Goal: Obtain resource: Obtain resource

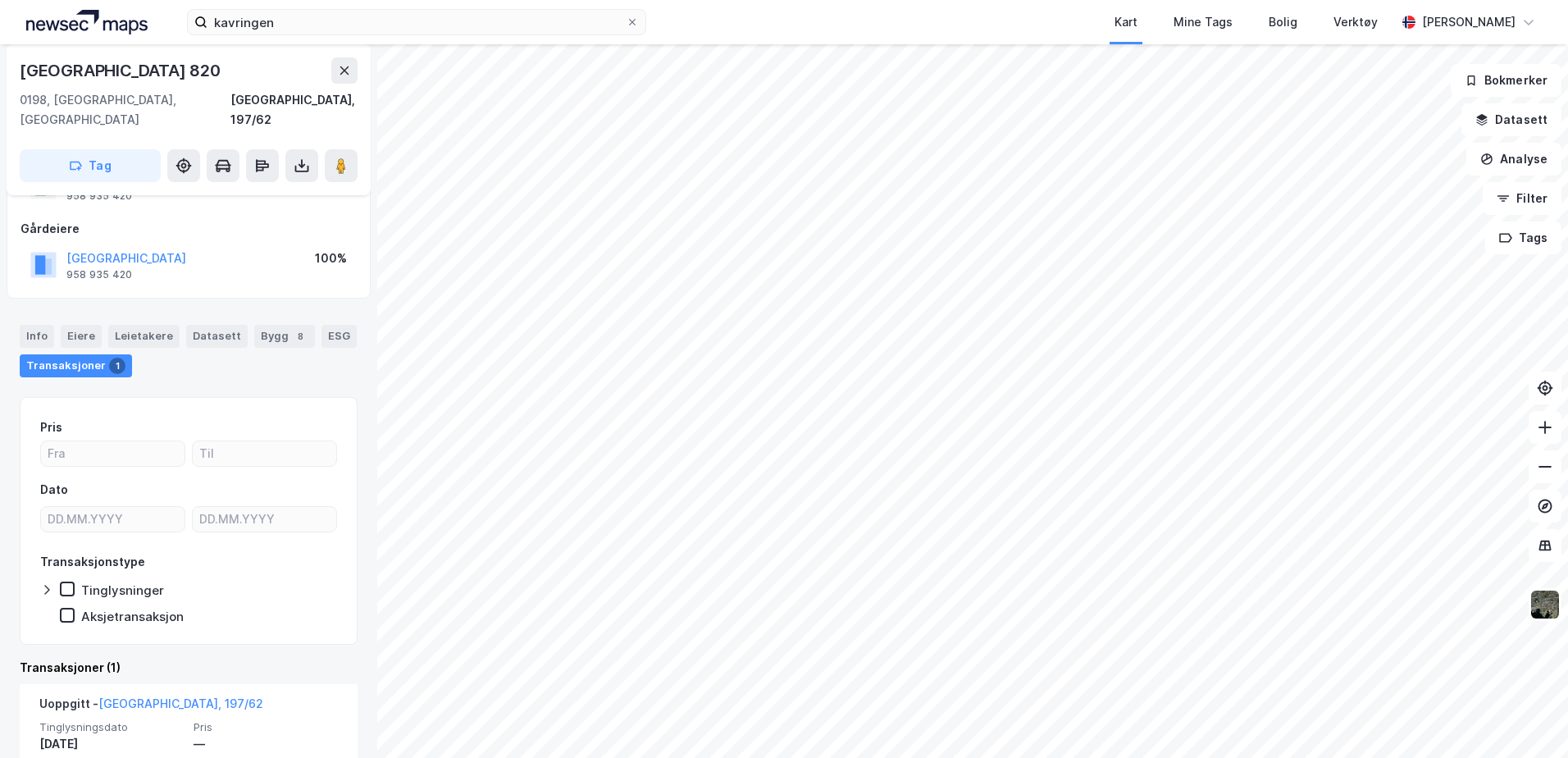
scroll to position [163, 0]
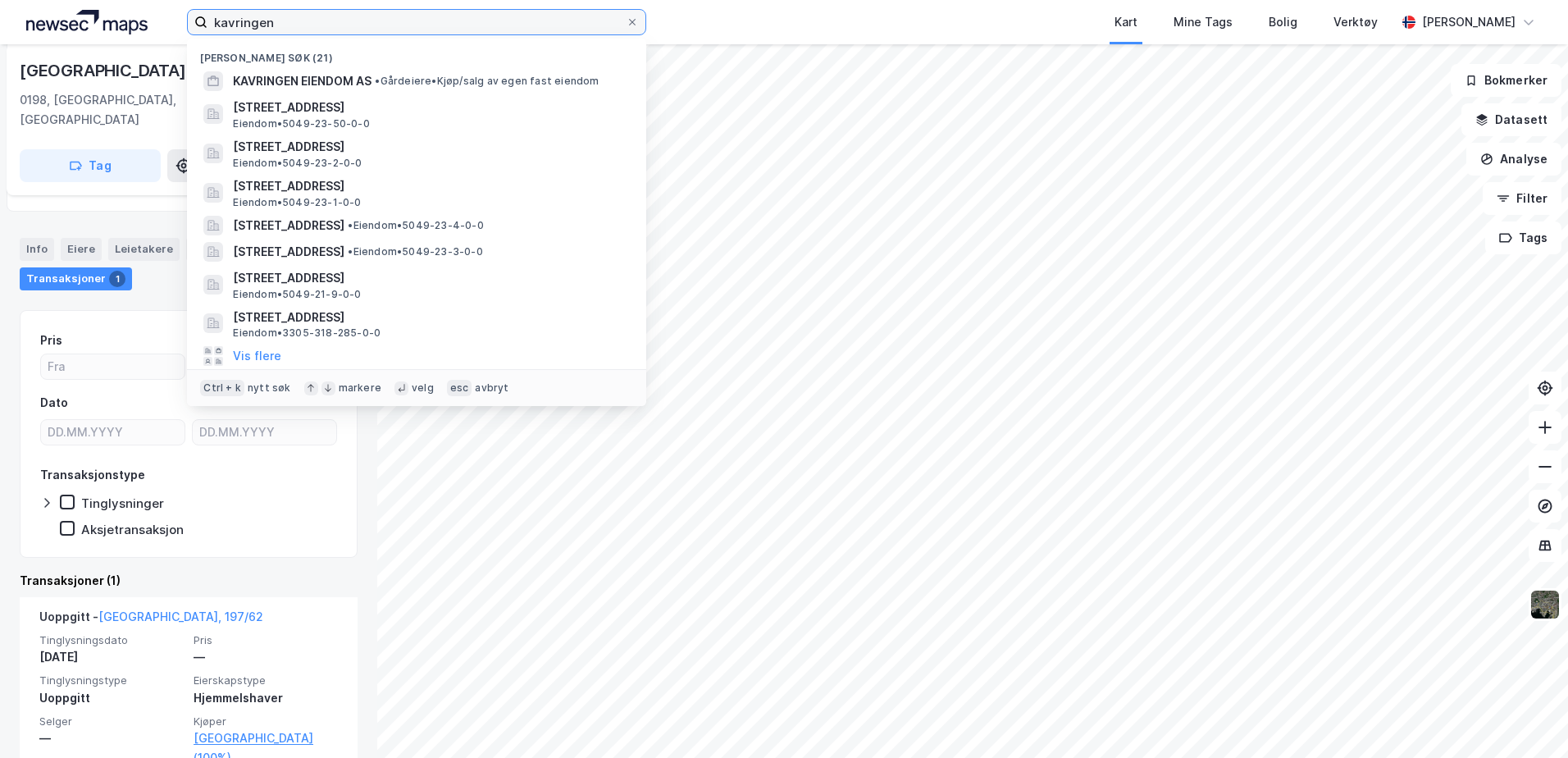
drag, startPoint x: 286, startPoint y: 17, endPoint x: 193, endPoint y: 20, distance: 93.0
click at [193, 20] on label "kavringen" at bounding box center [416, 23] width 460 height 26
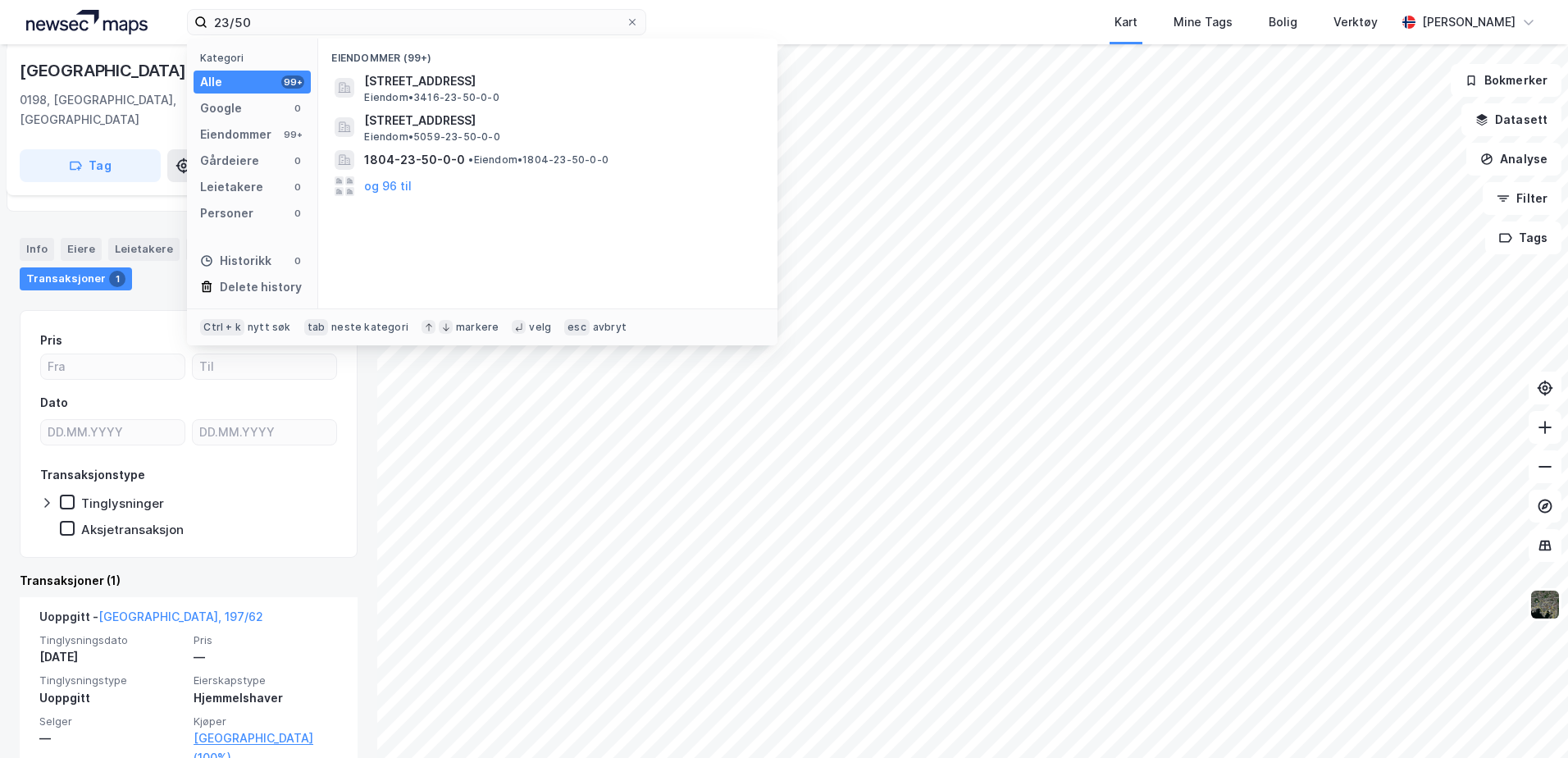
click at [466, 8] on div "23/50 Kategori Alle 99+ Google 0 Eiendommer 99+ Gårdeiere 0 Leietakere 0 Person…" at bounding box center [784, 22] width 1568 height 44
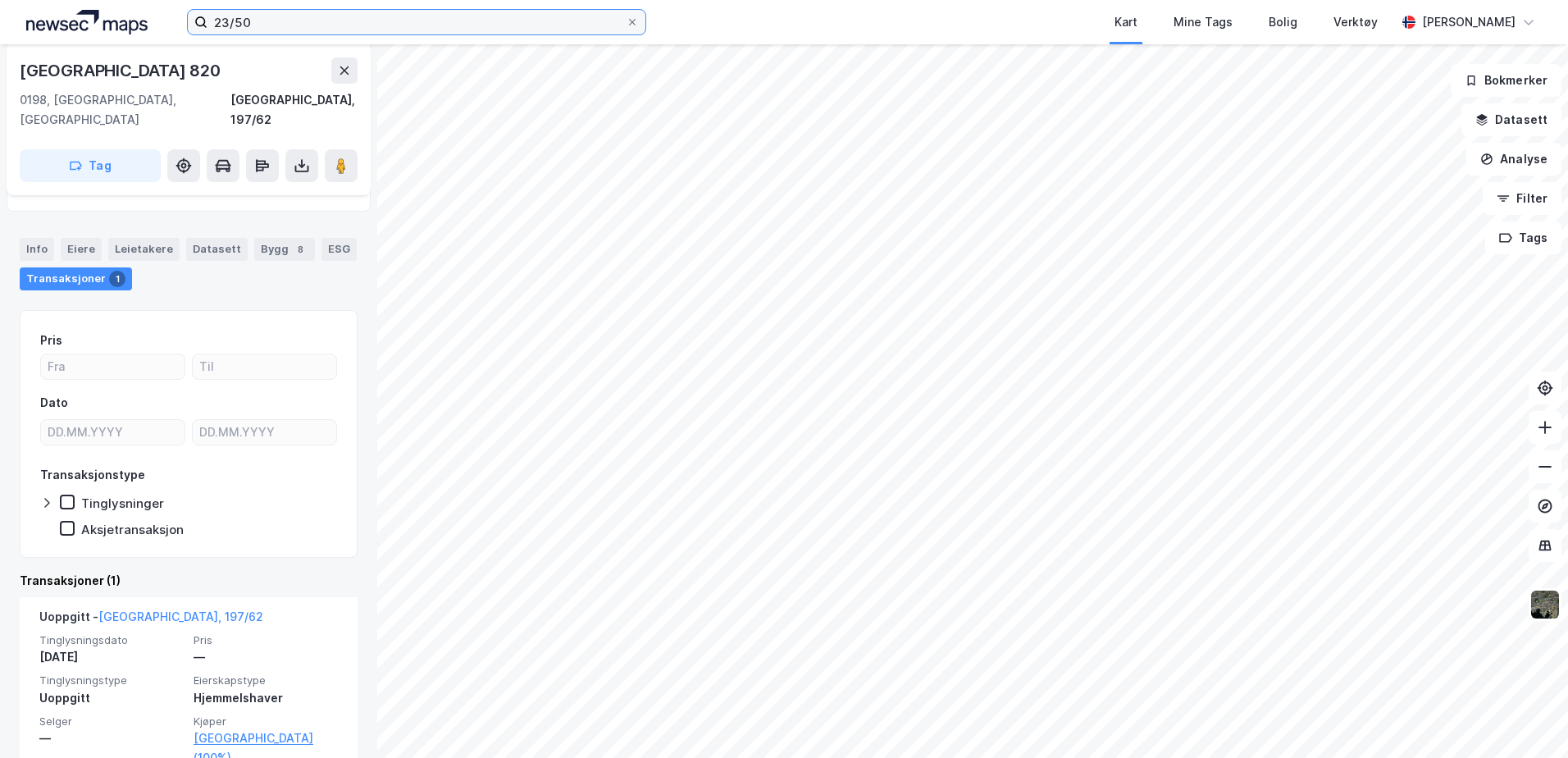
click at [460, 22] on input "23/50" at bounding box center [416, 22] width 418 height 24
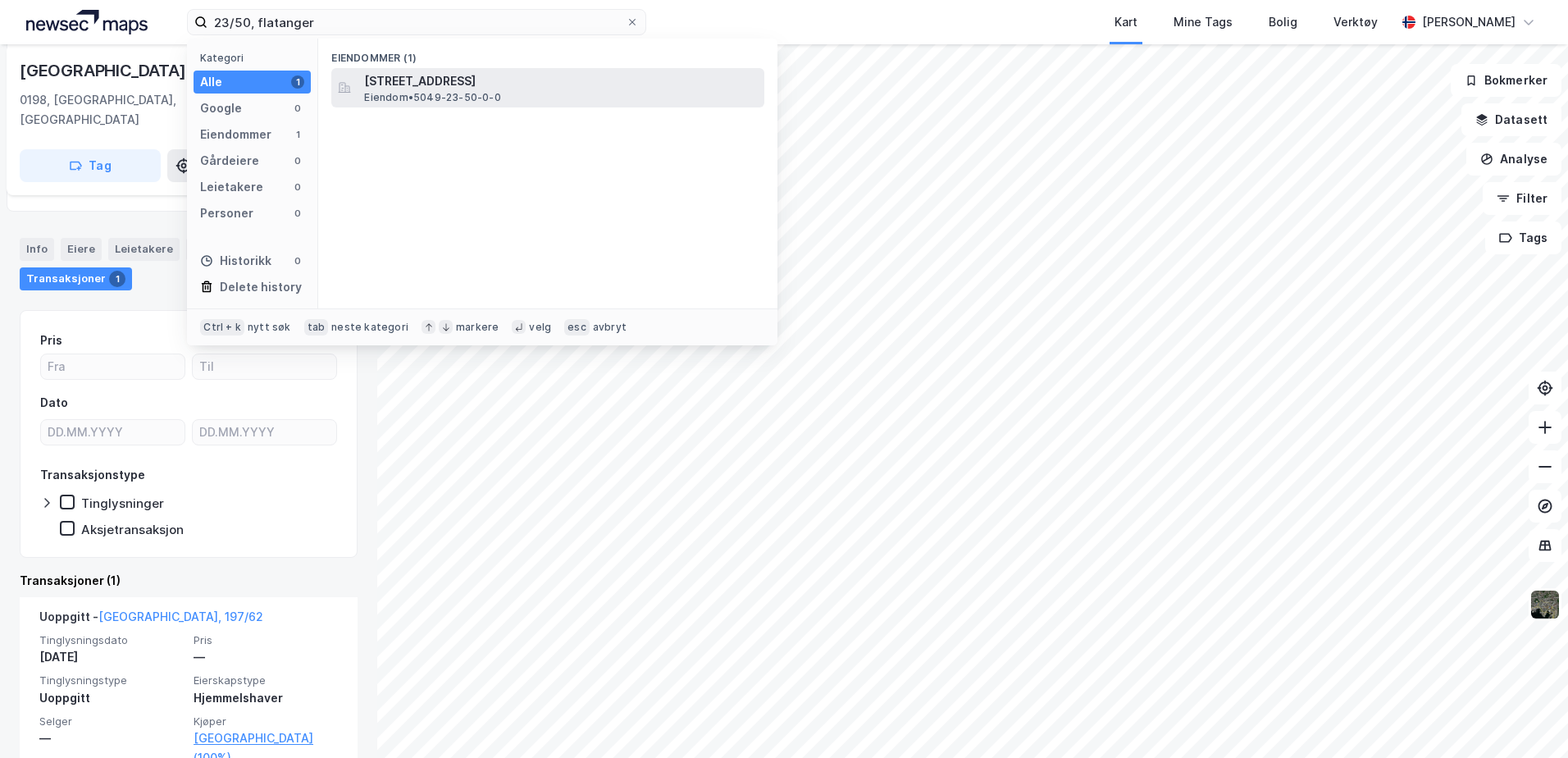
click at [470, 78] on span "[STREET_ADDRESS]" at bounding box center [560, 81] width 394 height 20
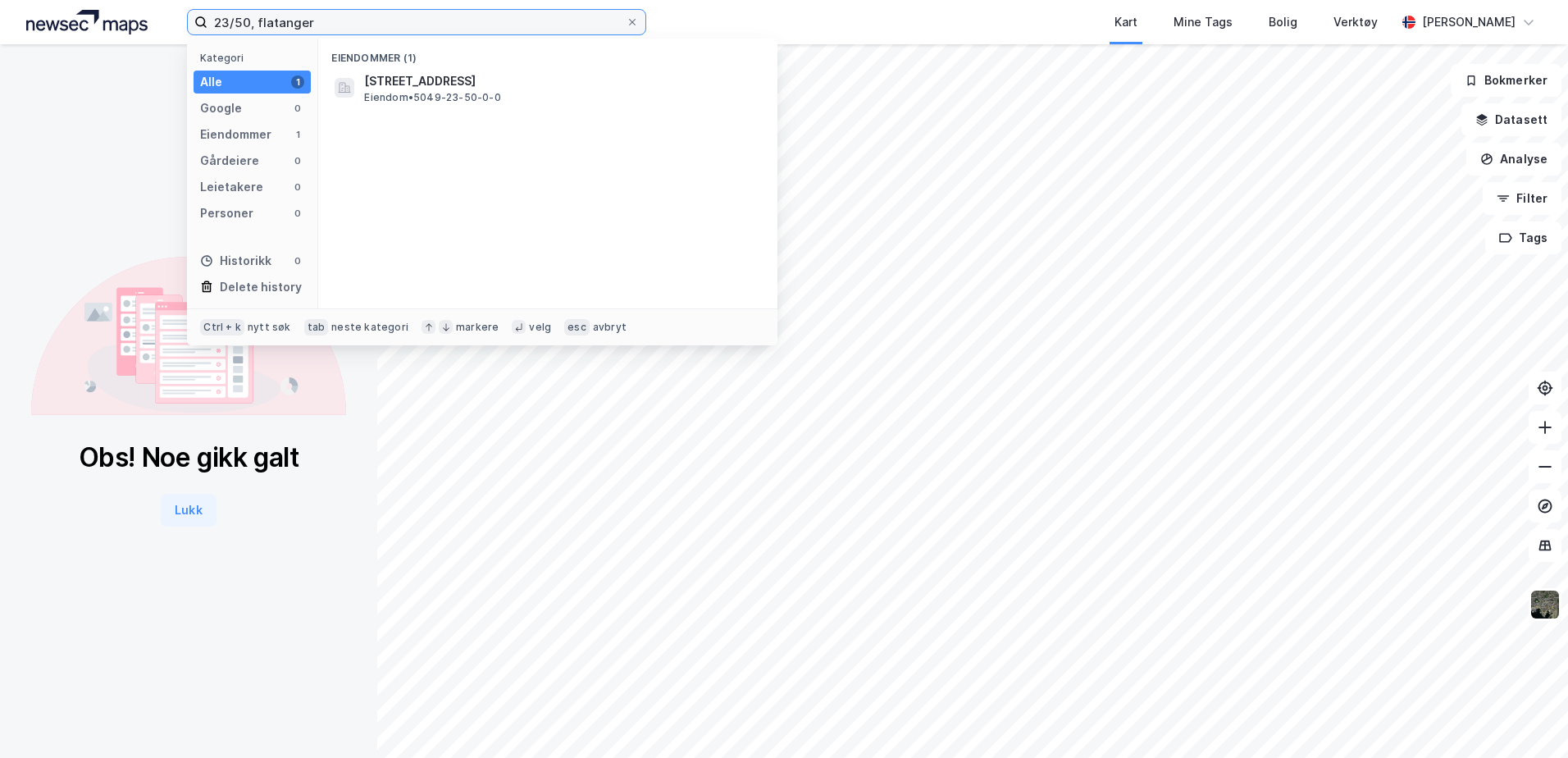
click at [317, 17] on input "23/50, flatanger" at bounding box center [416, 22] width 418 height 24
click at [183, 515] on button "Lukk" at bounding box center [188, 510] width 55 height 33
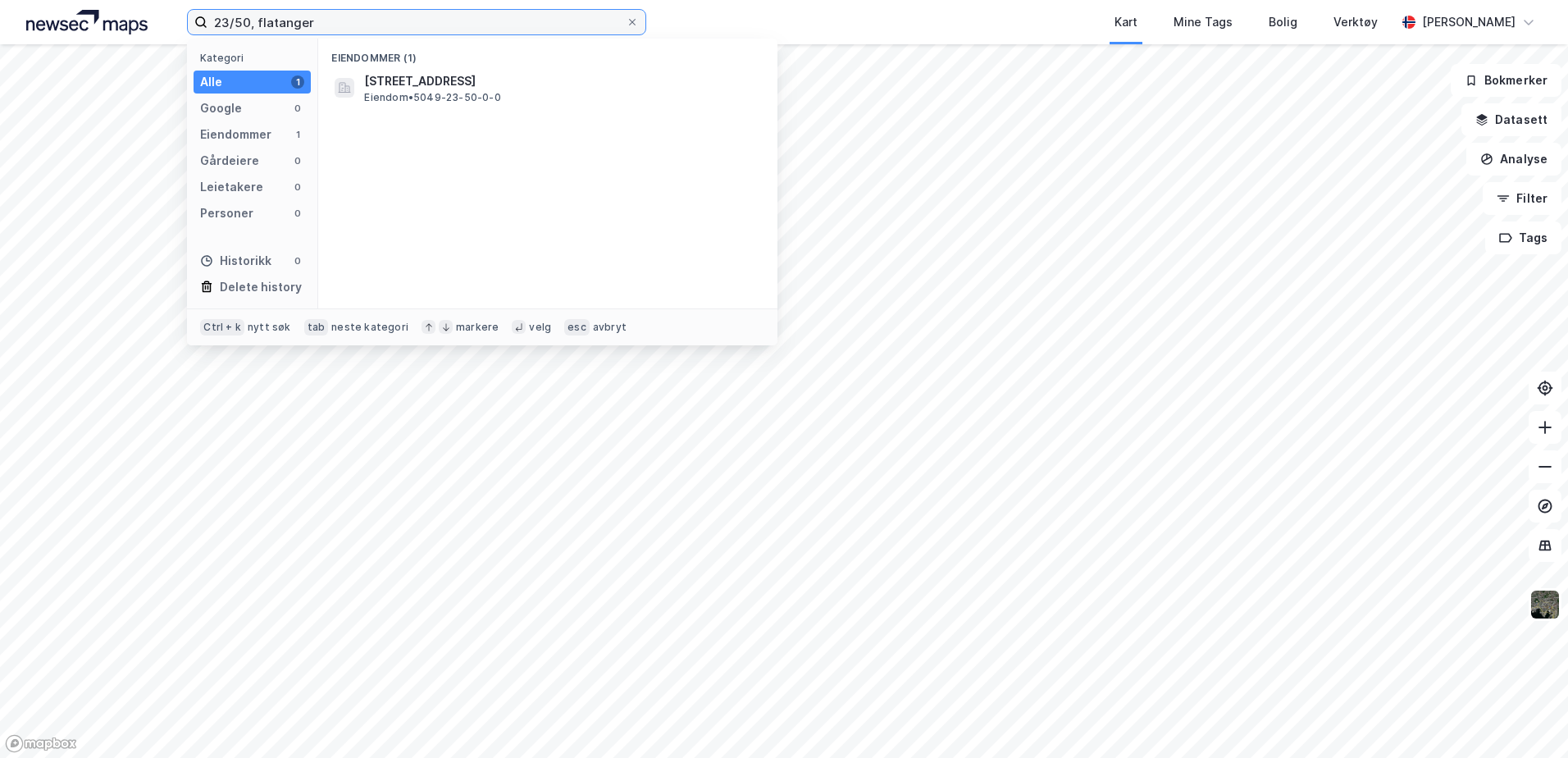
click at [377, 27] on input "23/50, flatanger" at bounding box center [416, 22] width 418 height 24
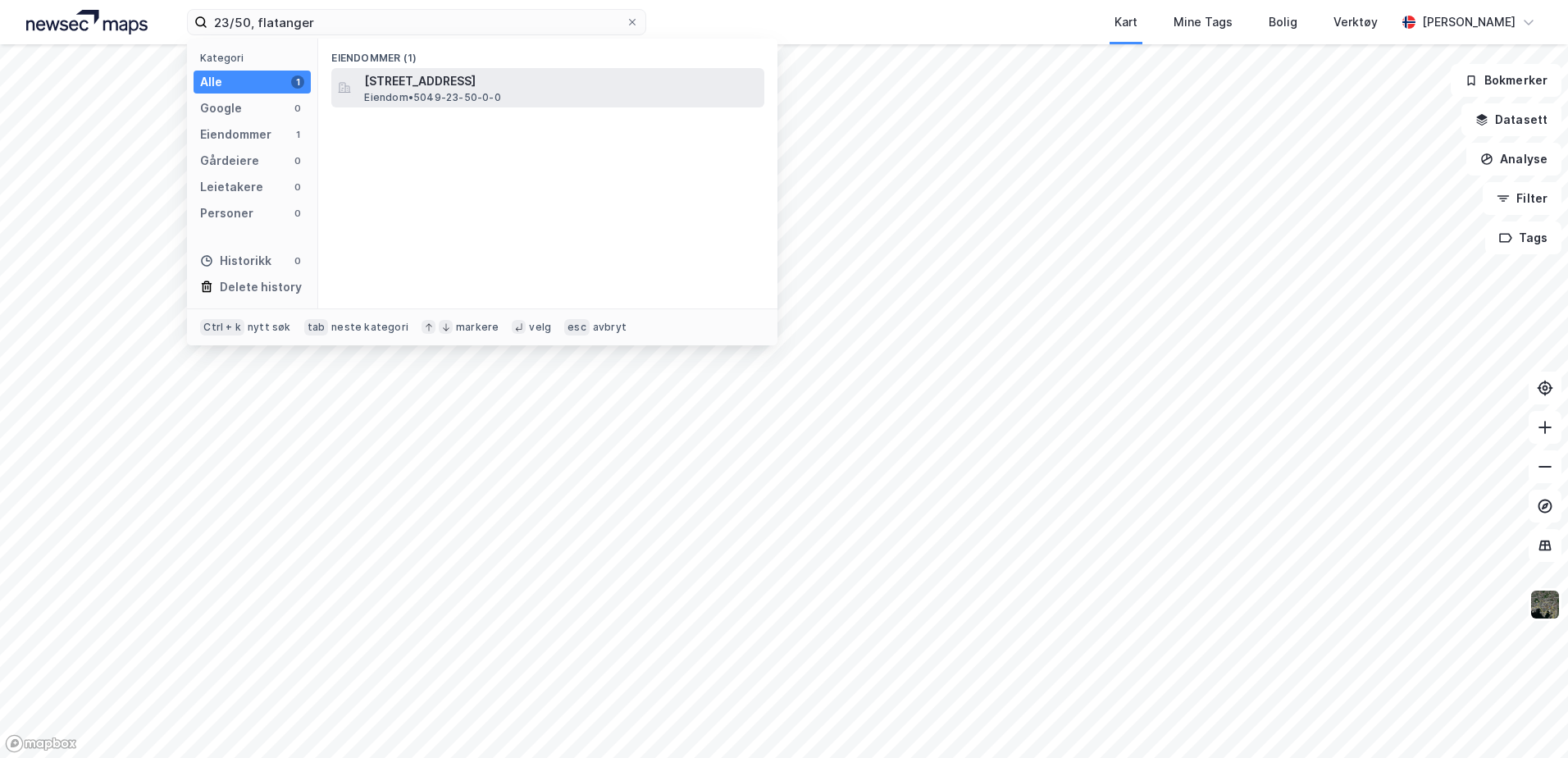
click at [389, 91] on span "Eiendom • 5049-23-50-0-0" at bounding box center [431, 98] width 136 height 13
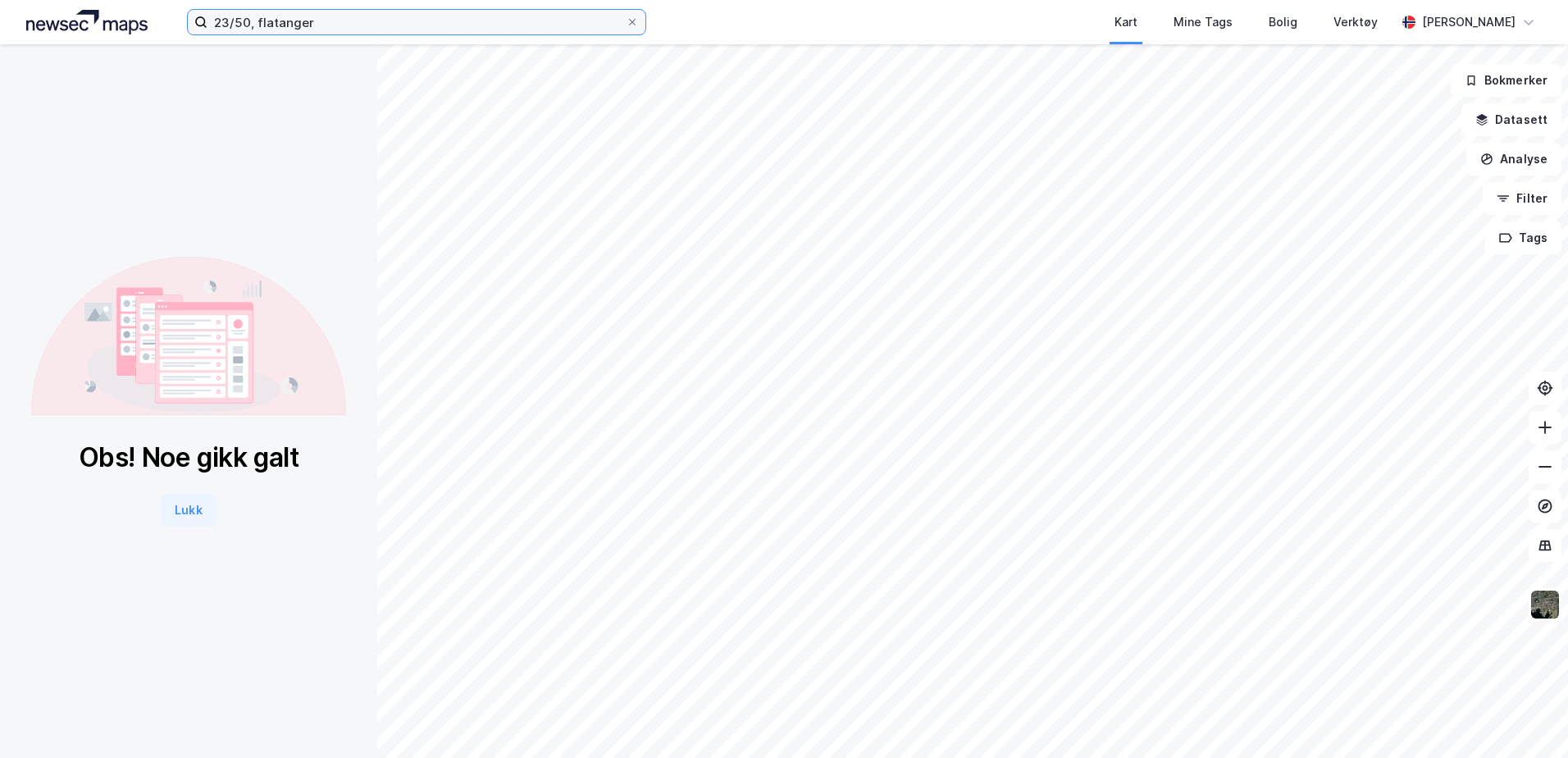
click at [228, 24] on input "23/50, flatanger" at bounding box center [416, 22] width 418 height 24
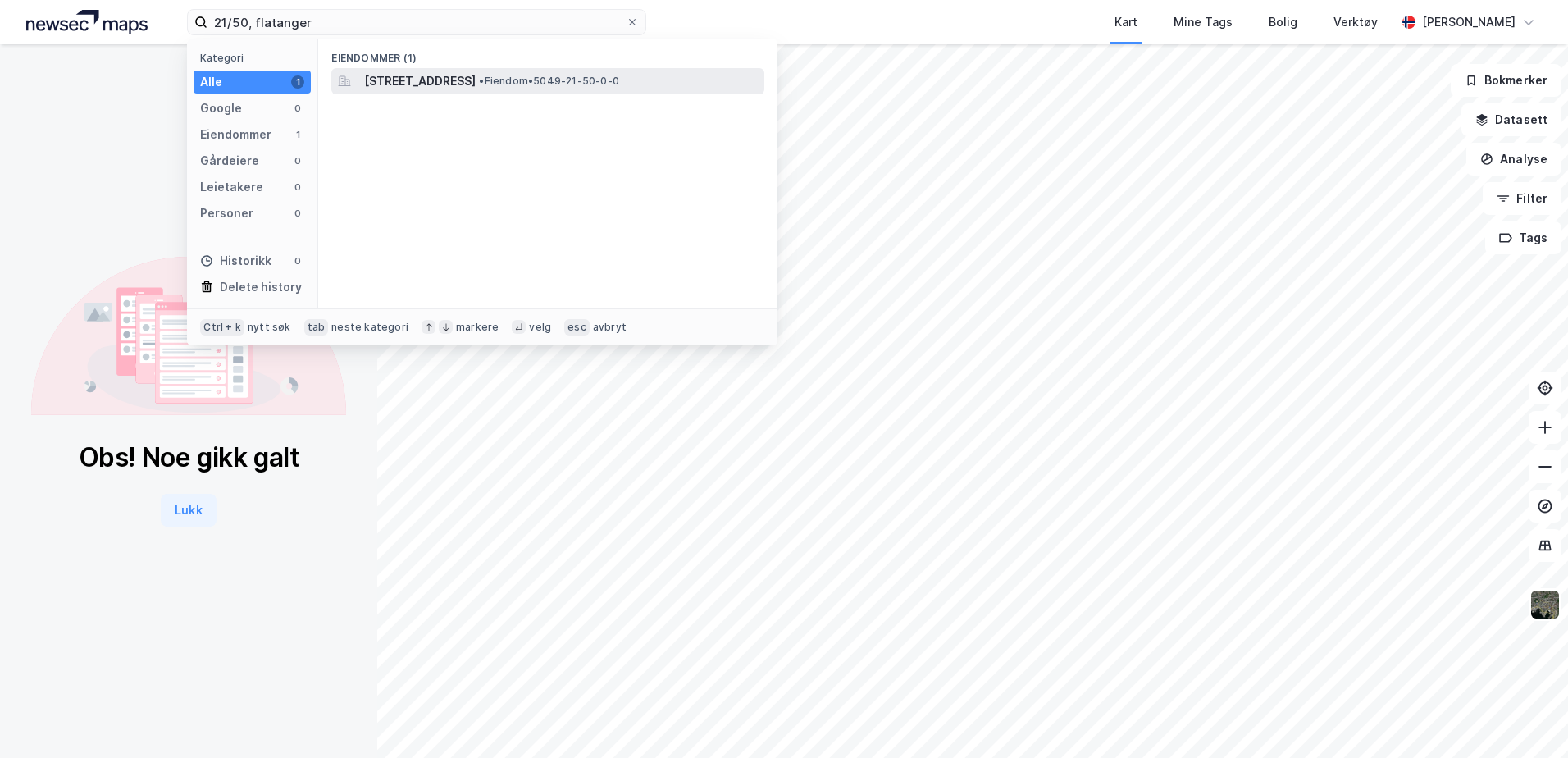
click at [422, 74] on span "[STREET_ADDRESS]" at bounding box center [419, 81] width 112 height 20
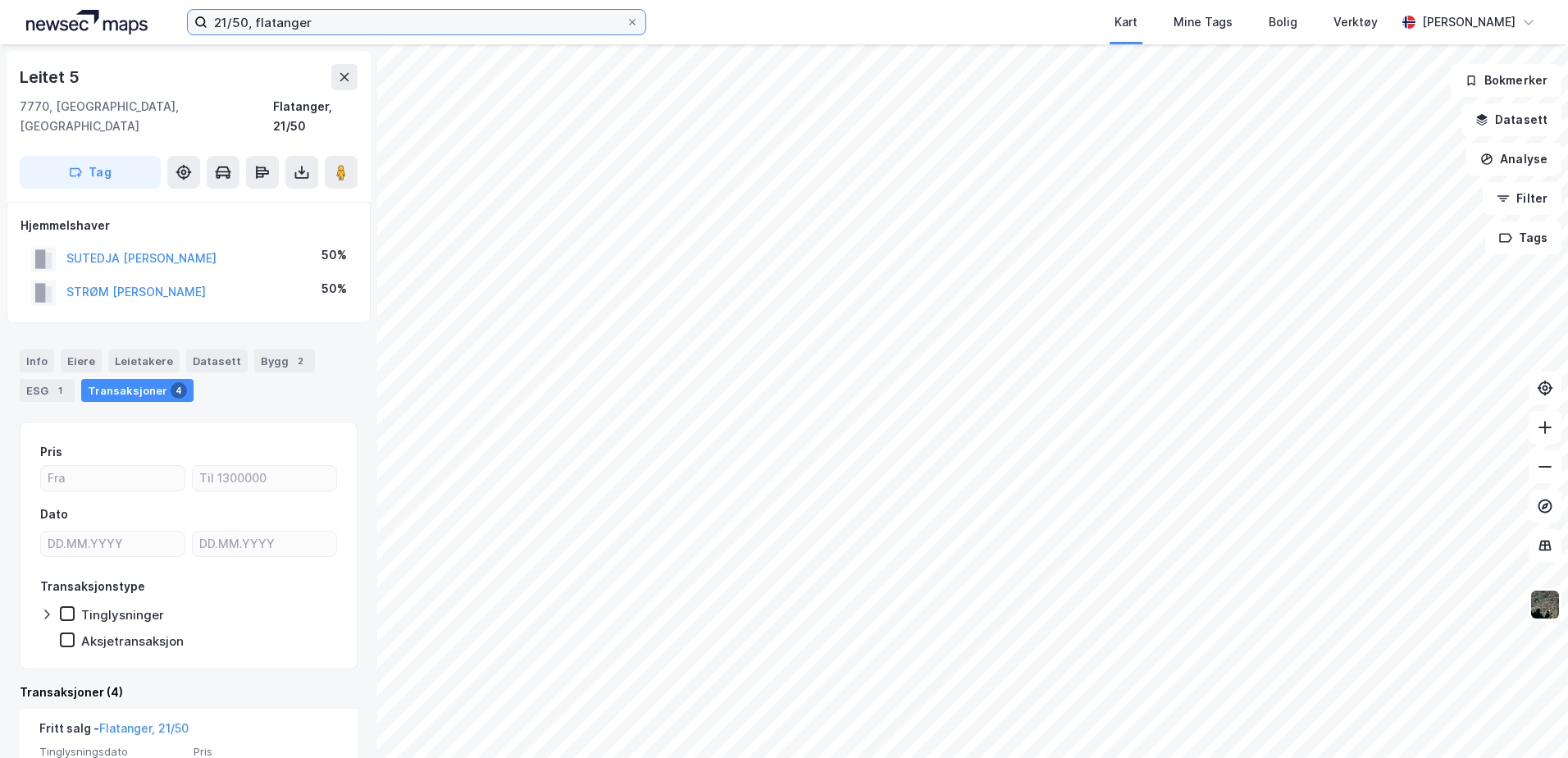
click at [228, 23] on input "21/50, flatanger" at bounding box center [416, 22] width 418 height 24
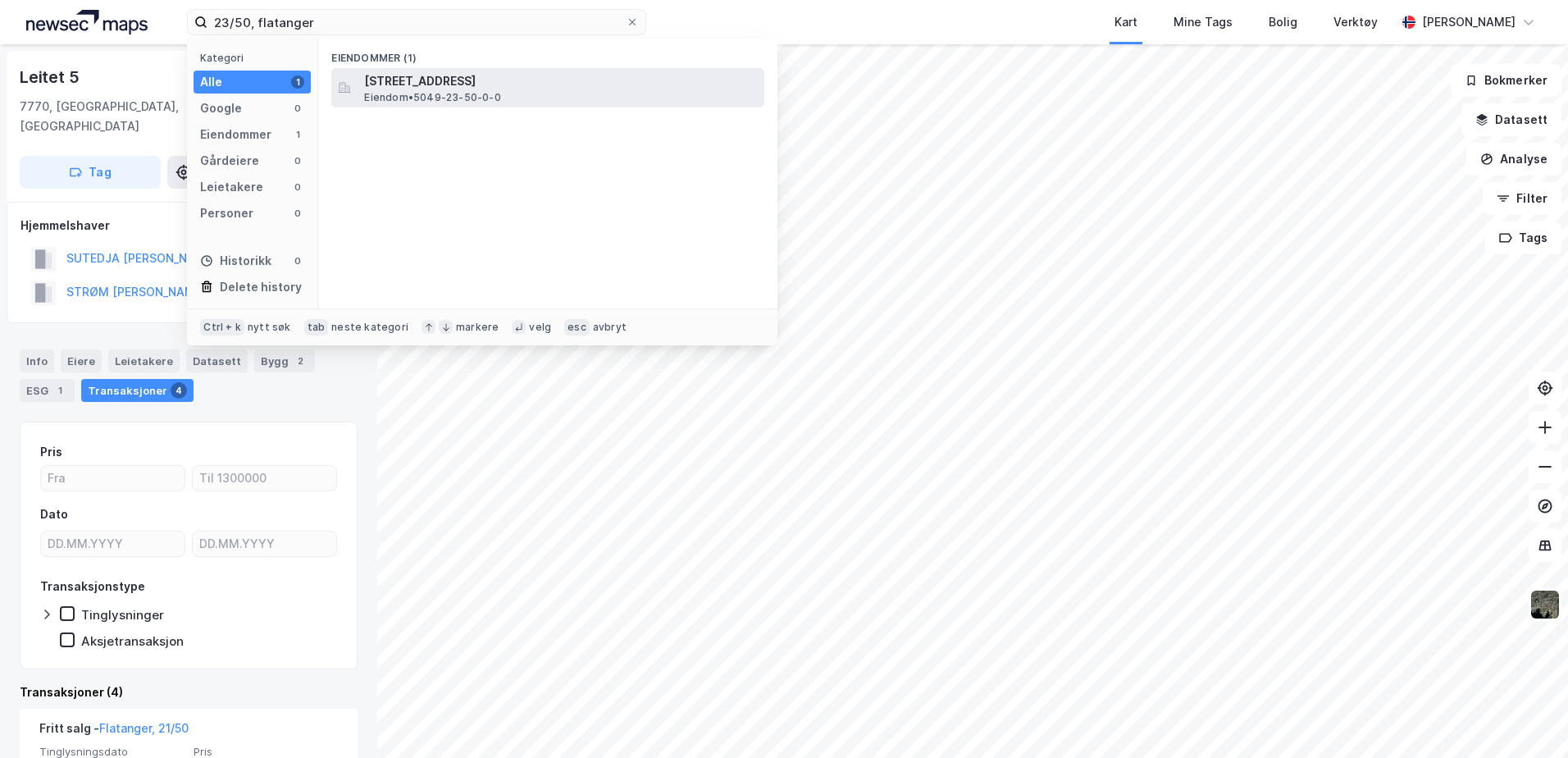
click at [408, 77] on span "[STREET_ADDRESS]" at bounding box center [560, 81] width 394 height 20
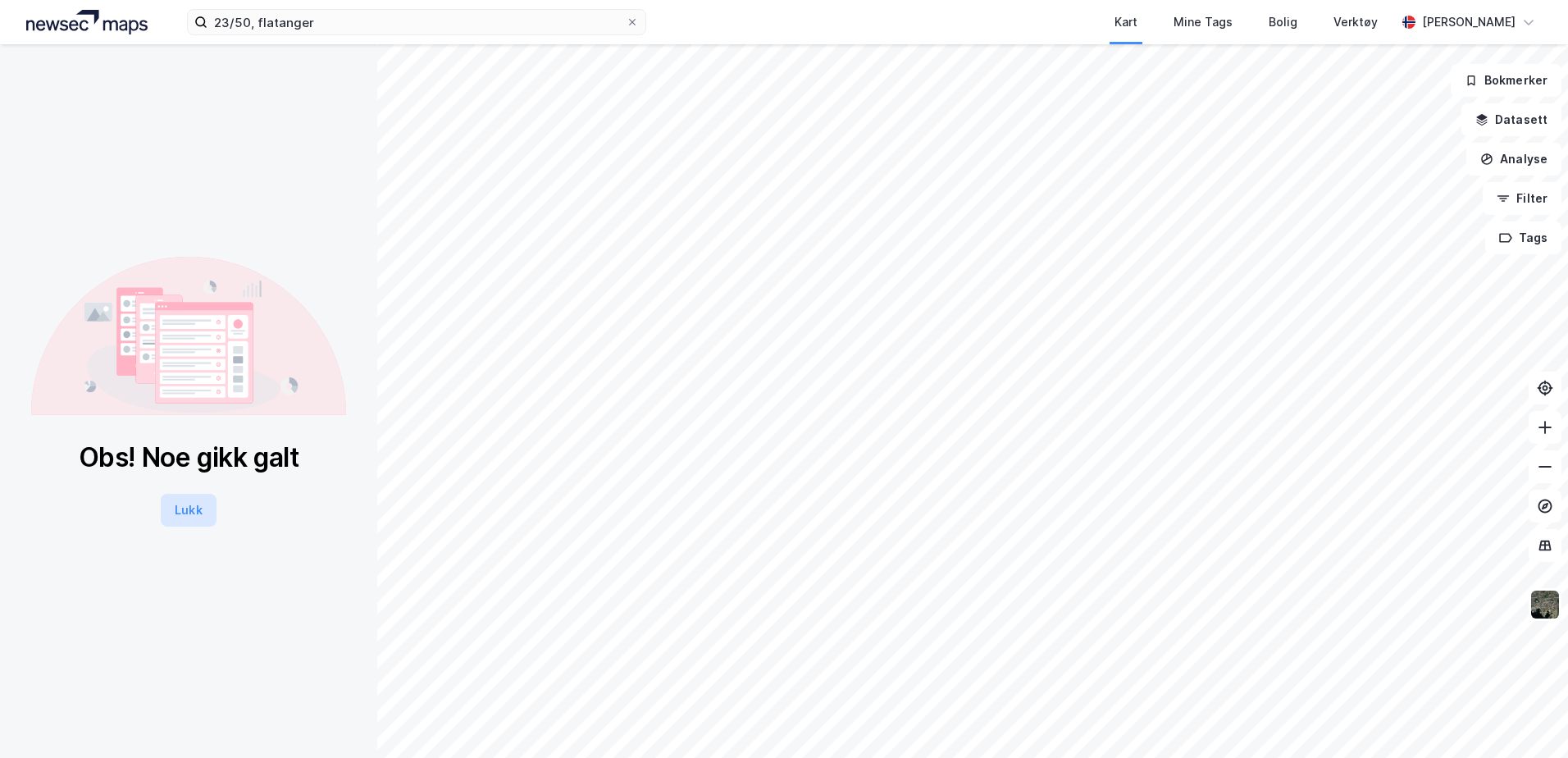
click at [189, 512] on button "Lukk" at bounding box center [188, 510] width 55 height 33
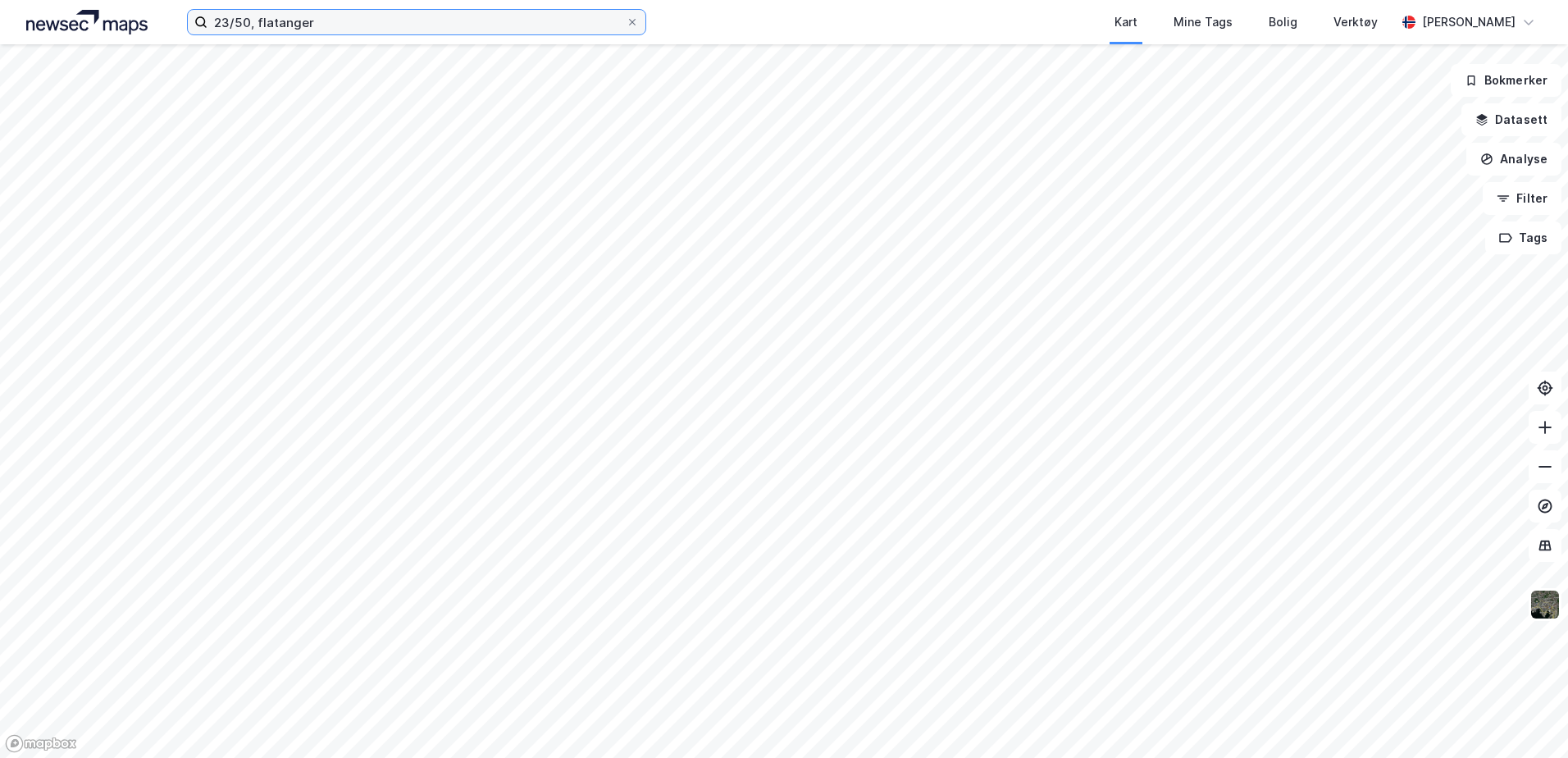
click at [246, 21] on input "23/50, flatanger" at bounding box center [416, 22] width 418 height 24
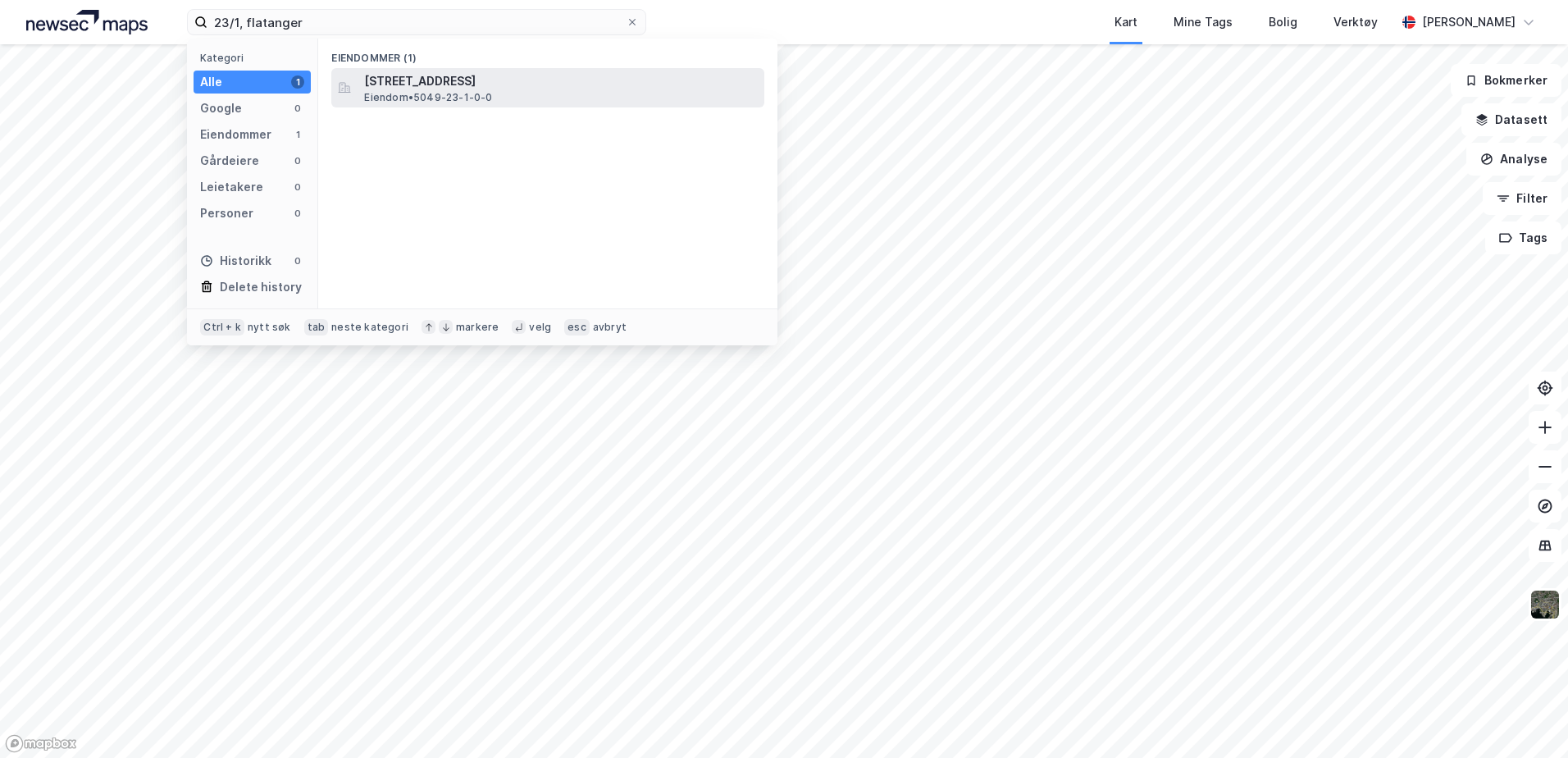
click at [469, 84] on span "[STREET_ADDRESS]" at bounding box center [560, 81] width 394 height 20
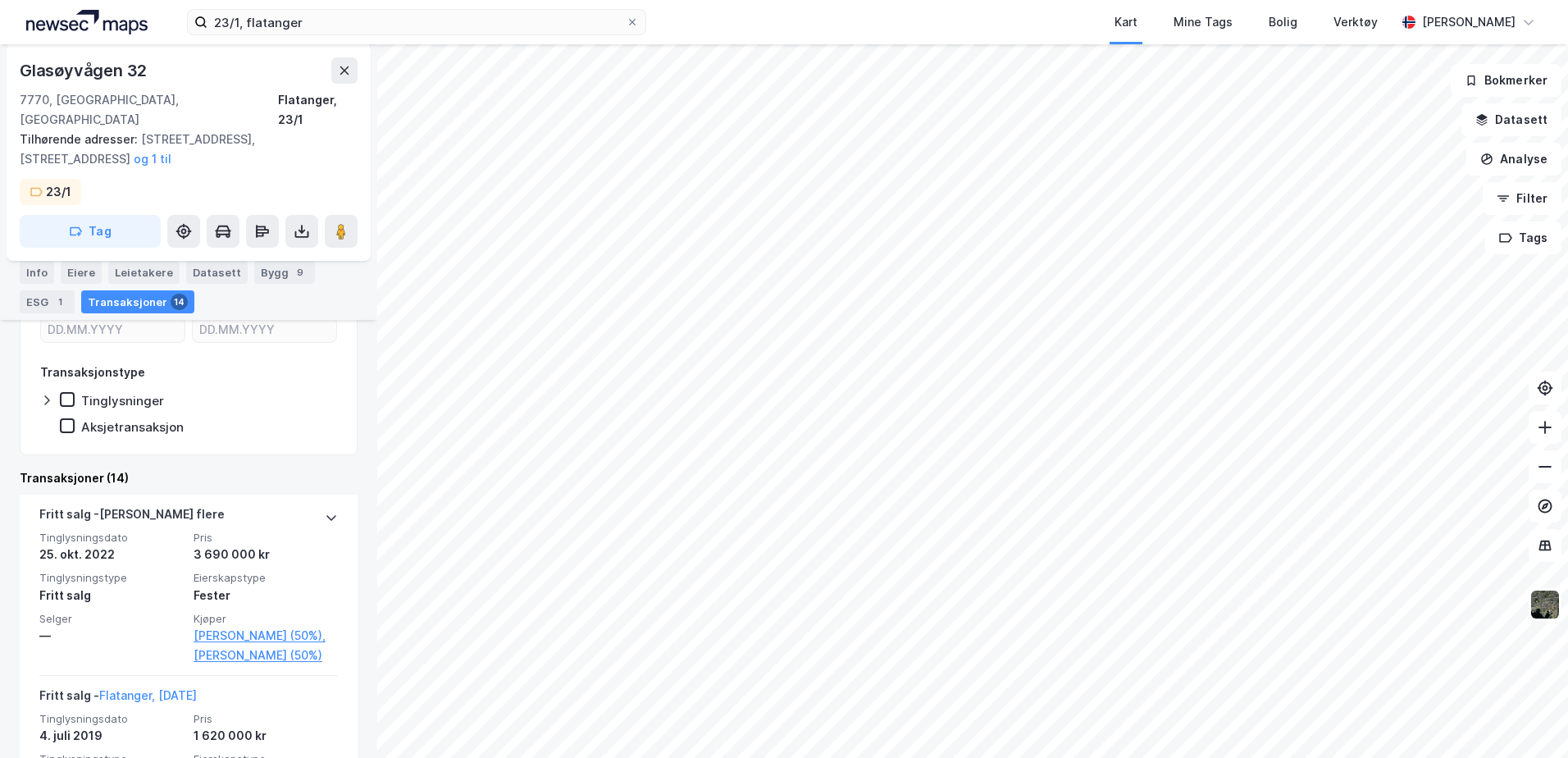
scroll to position [328, 0]
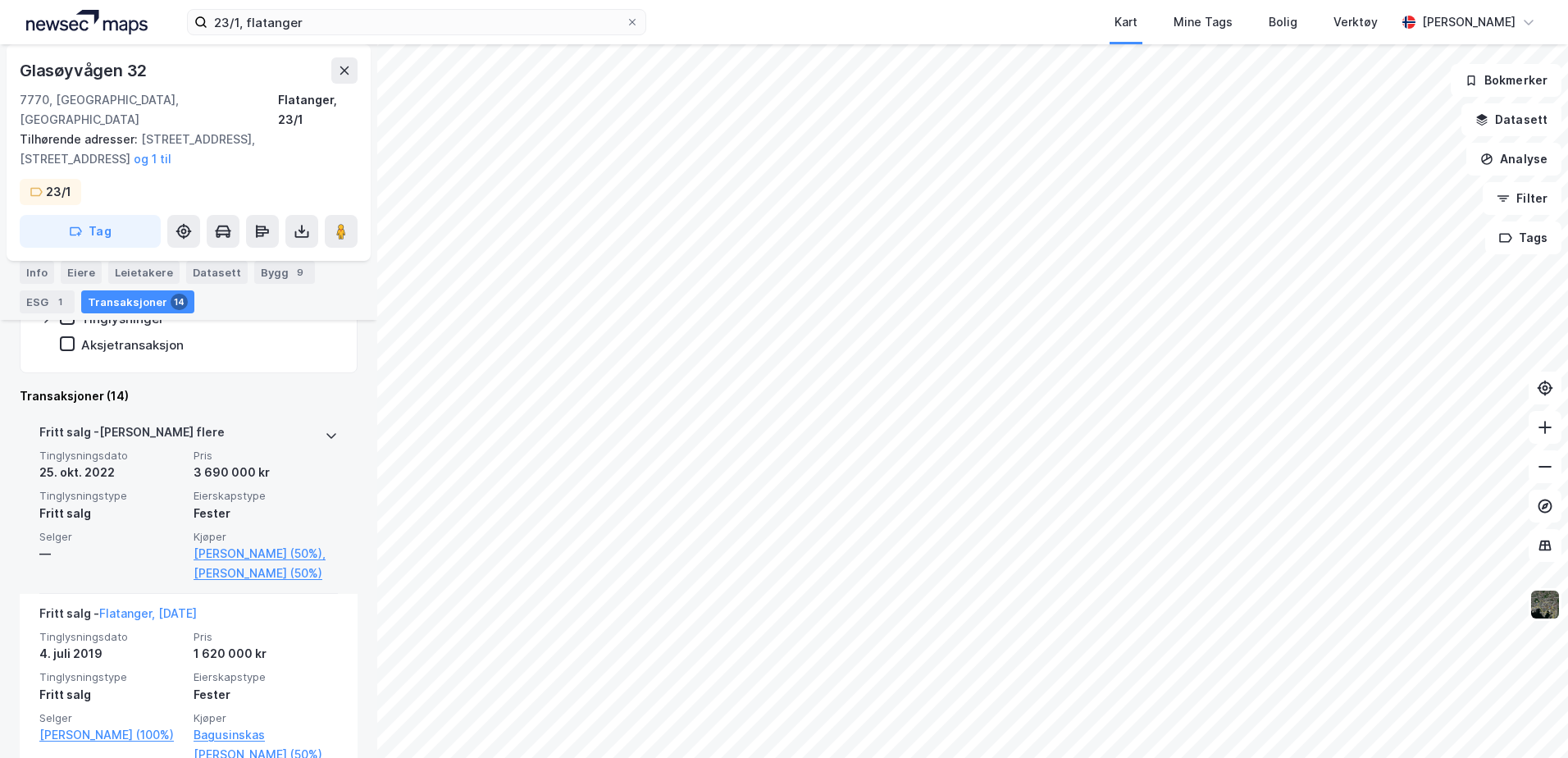
click at [324, 429] on icon at bounding box center [331, 435] width 13 height 13
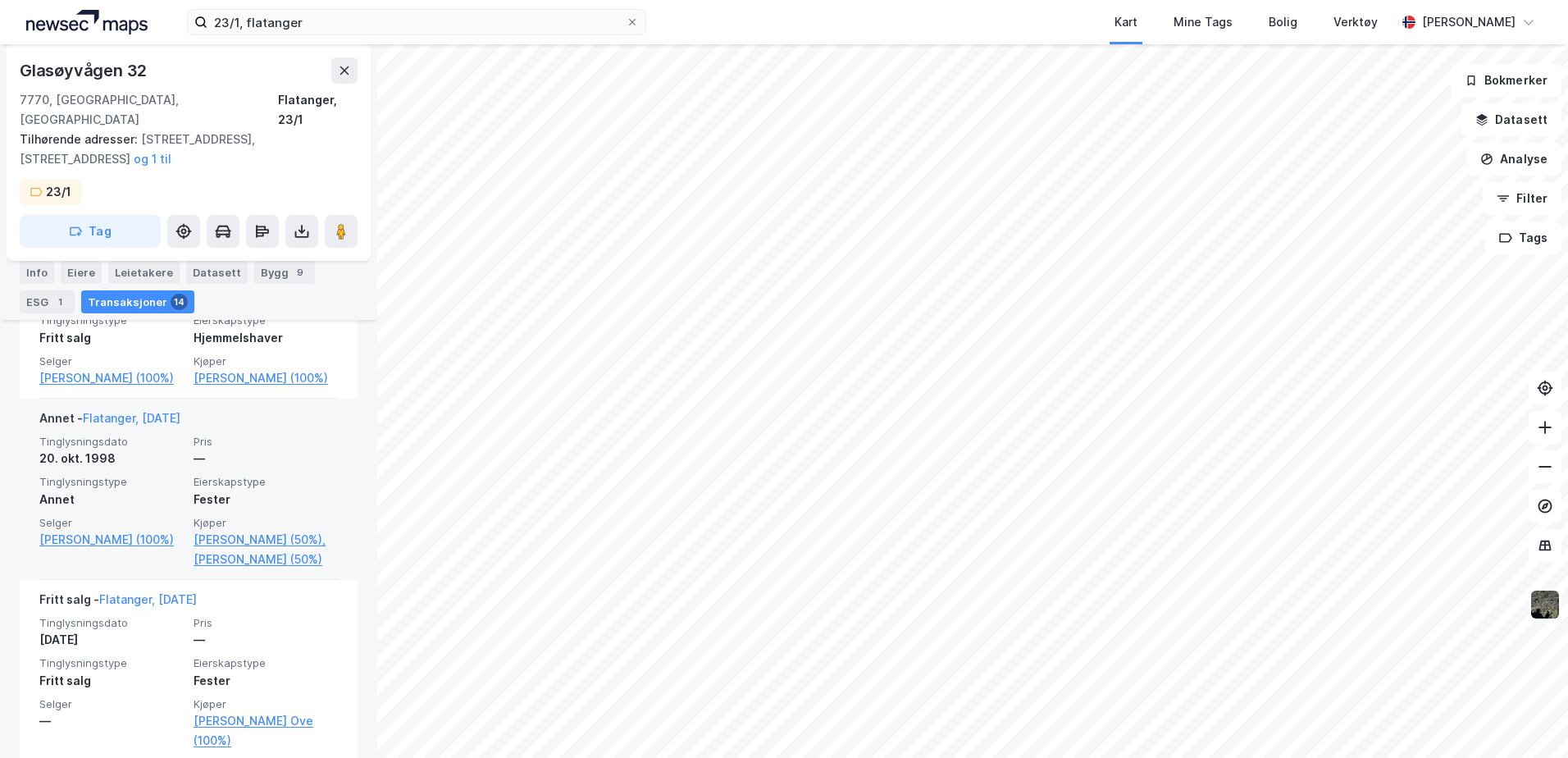
scroll to position [2216, 0]
click at [158, 417] on link "Flatanger, [DATE]" at bounding box center [132, 421] width 98 height 14
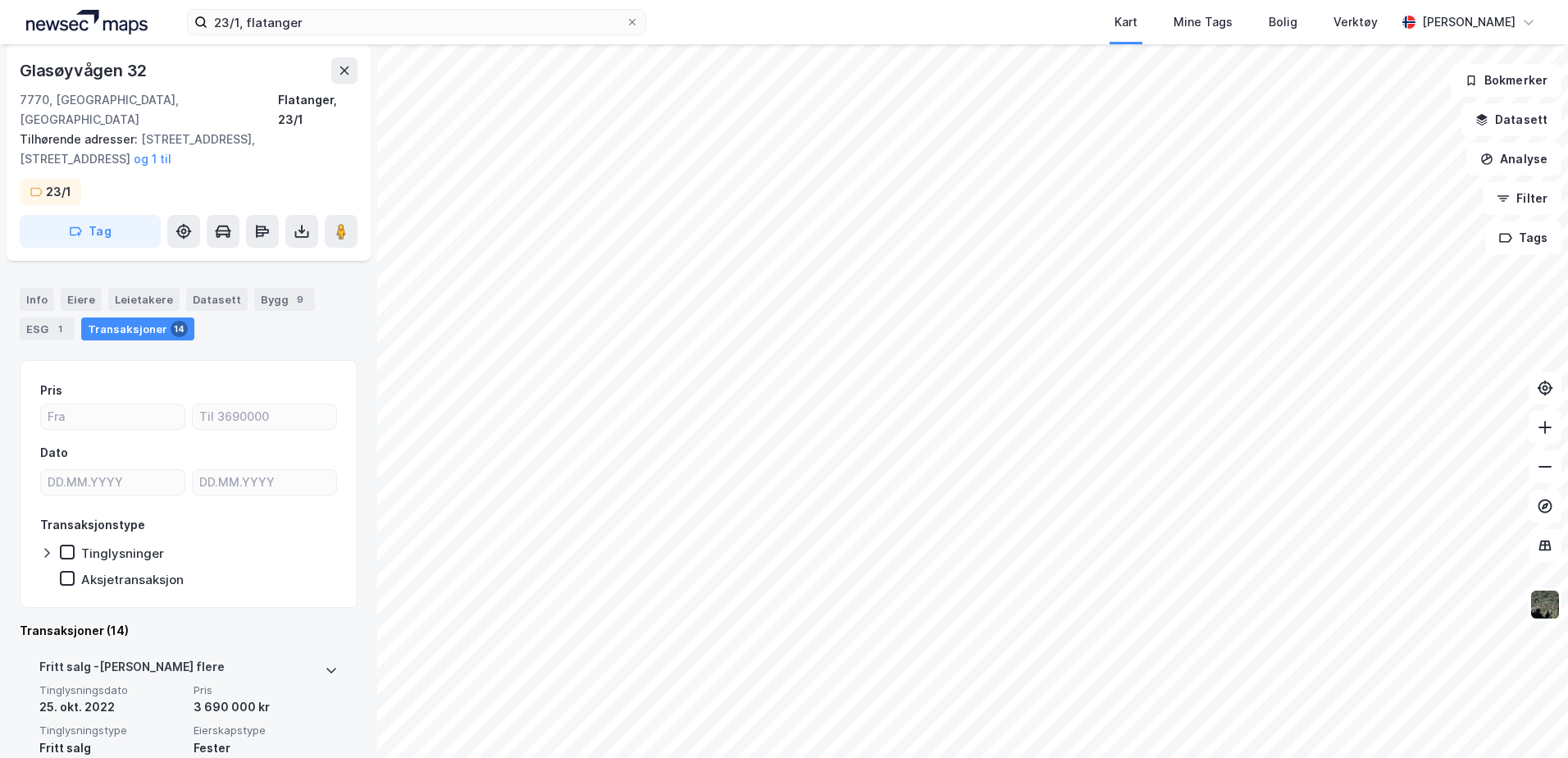
scroll to position [82, 0]
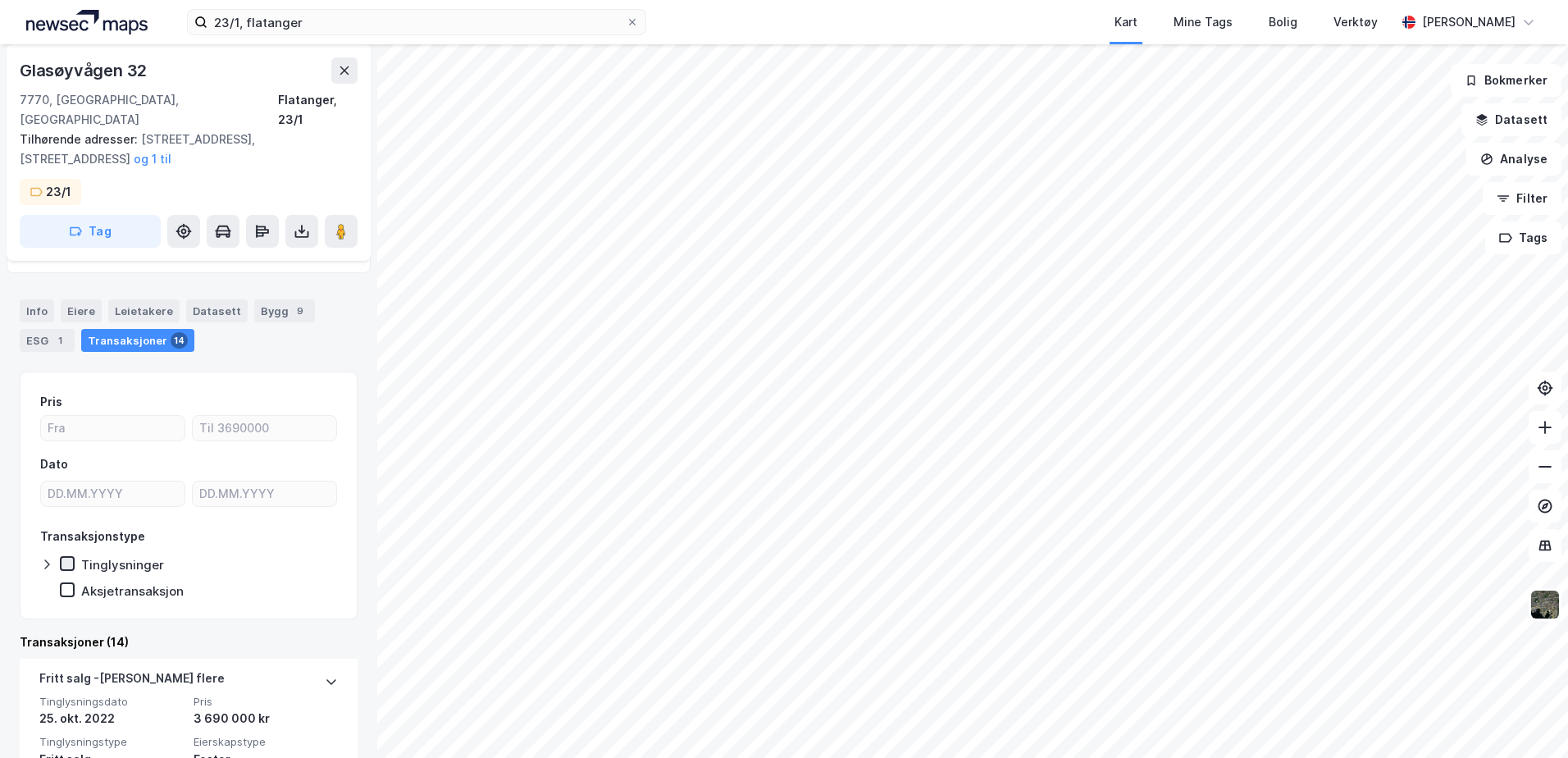
click at [68, 558] on icon at bounding box center [67, 563] width 11 height 11
click at [71, 299] on div "Eiere" at bounding box center [82, 310] width 41 height 23
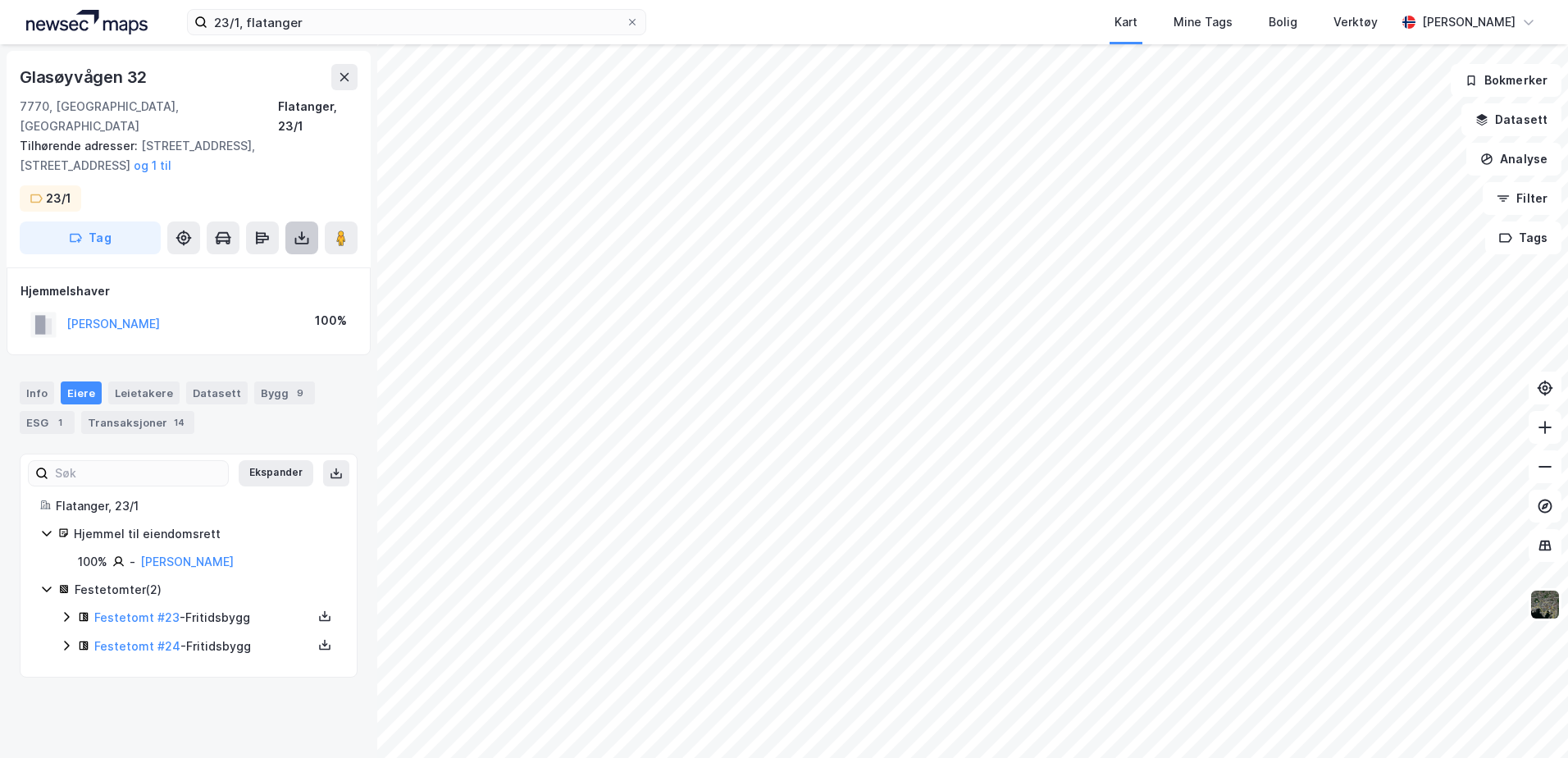
click at [302, 231] on icon at bounding box center [302, 236] width 2 height 9
click at [210, 264] on div "Last ned grunnbok" at bounding box center [220, 271] width 95 height 13
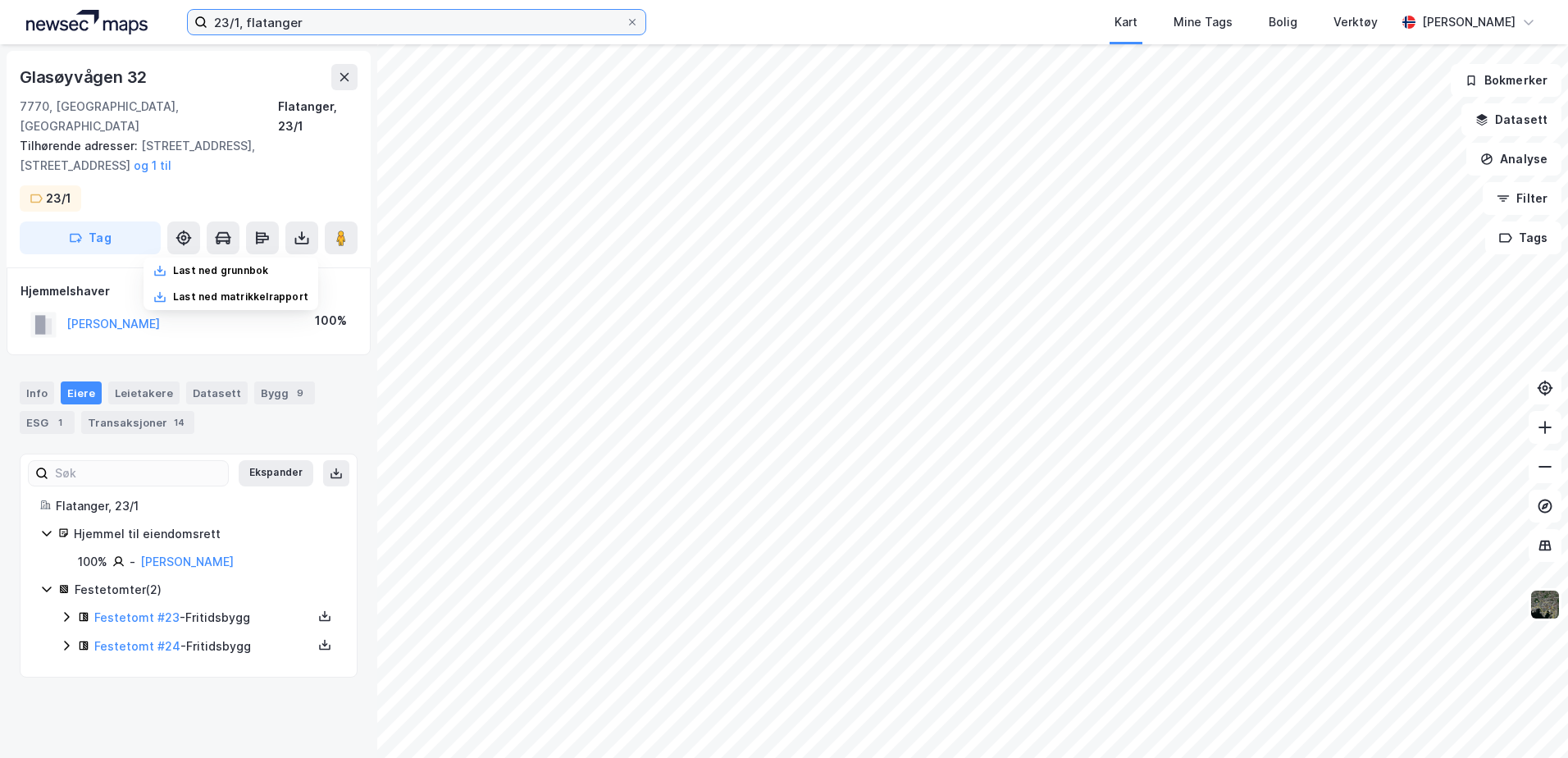
click at [238, 22] on input "23/1, flatanger" at bounding box center [416, 22] width 418 height 24
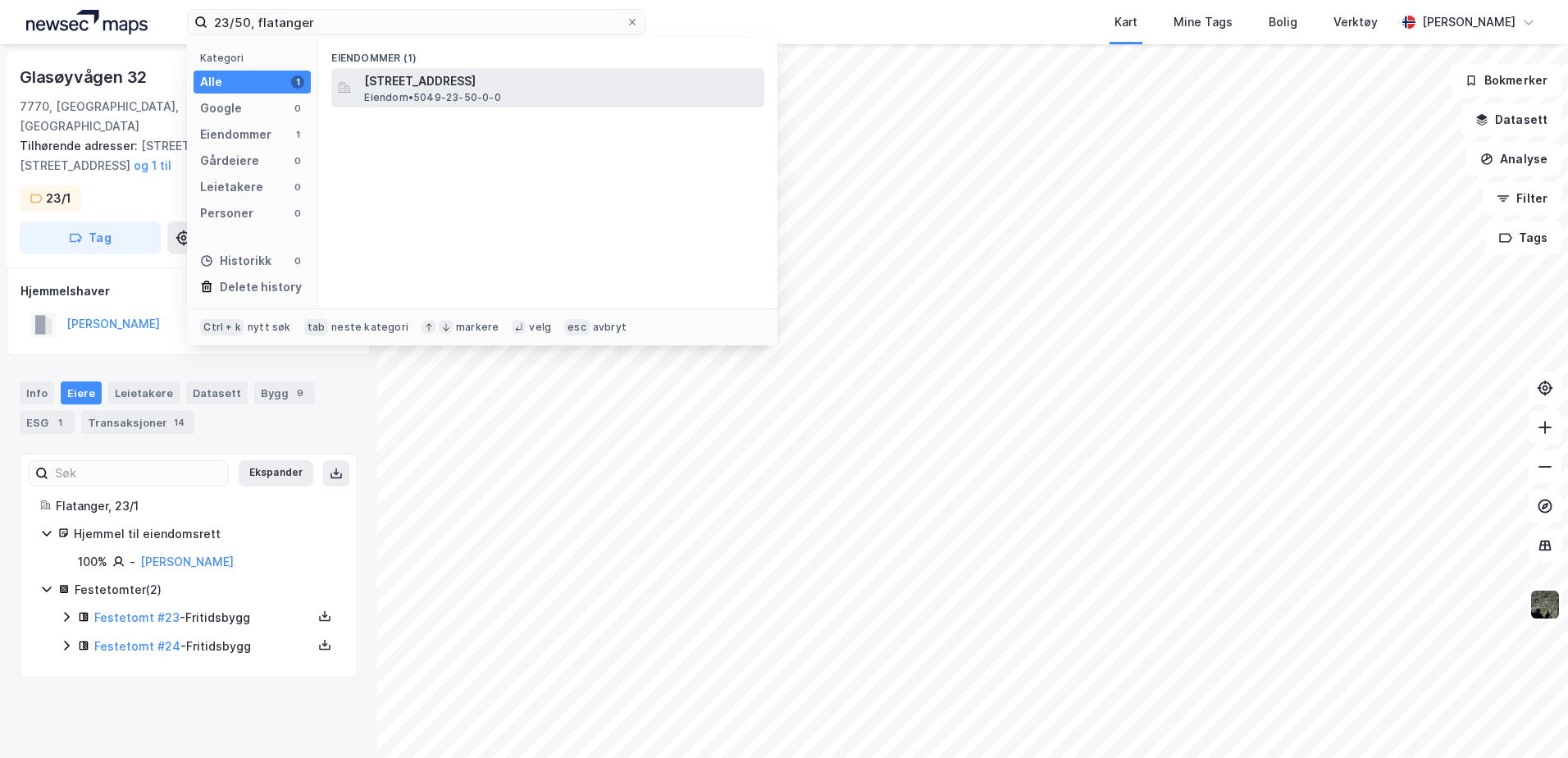
click at [387, 83] on span "[STREET_ADDRESS]" at bounding box center [560, 81] width 394 height 20
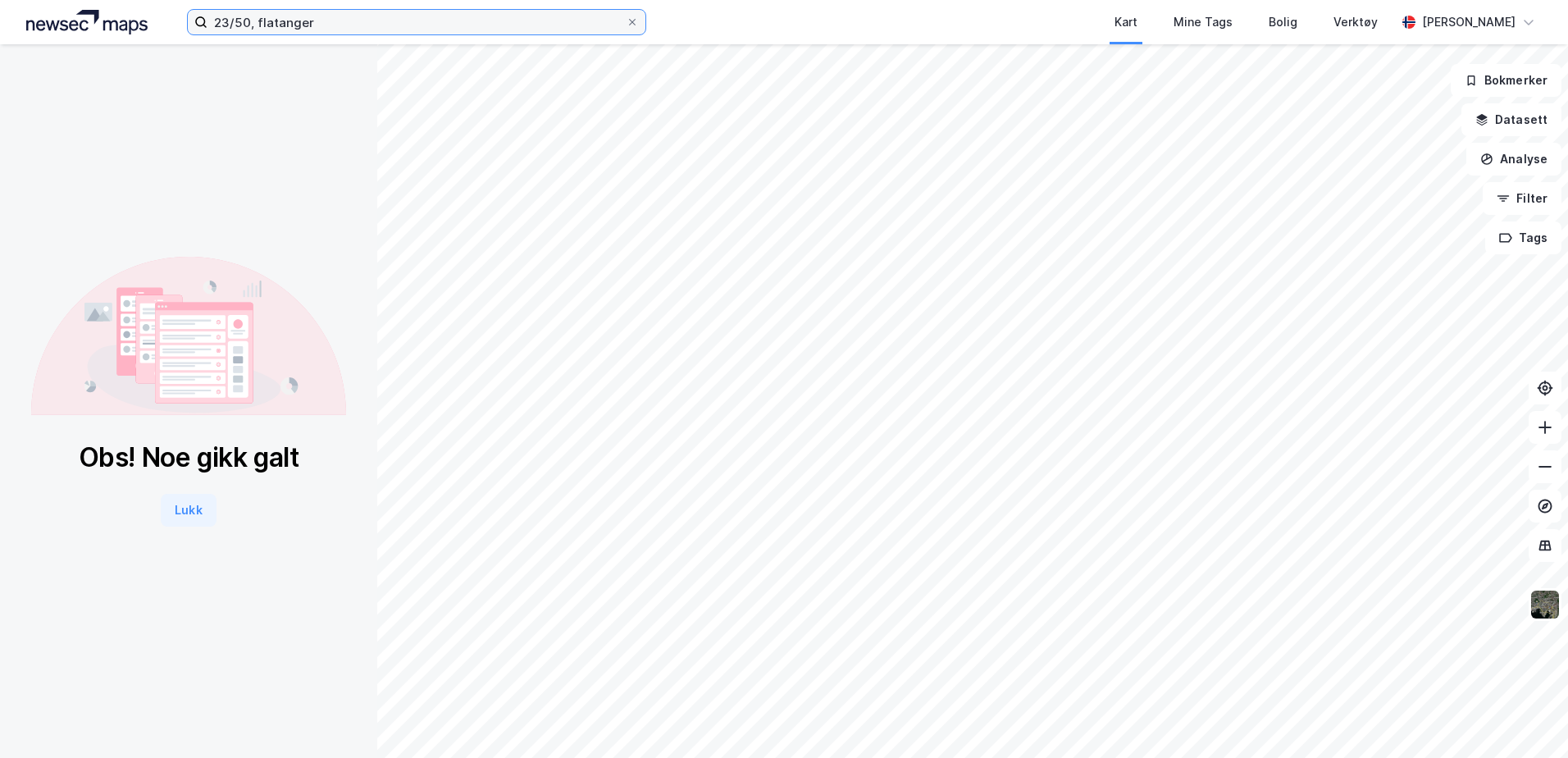
click at [320, 20] on input "23/50, flatanger" at bounding box center [416, 22] width 418 height 24
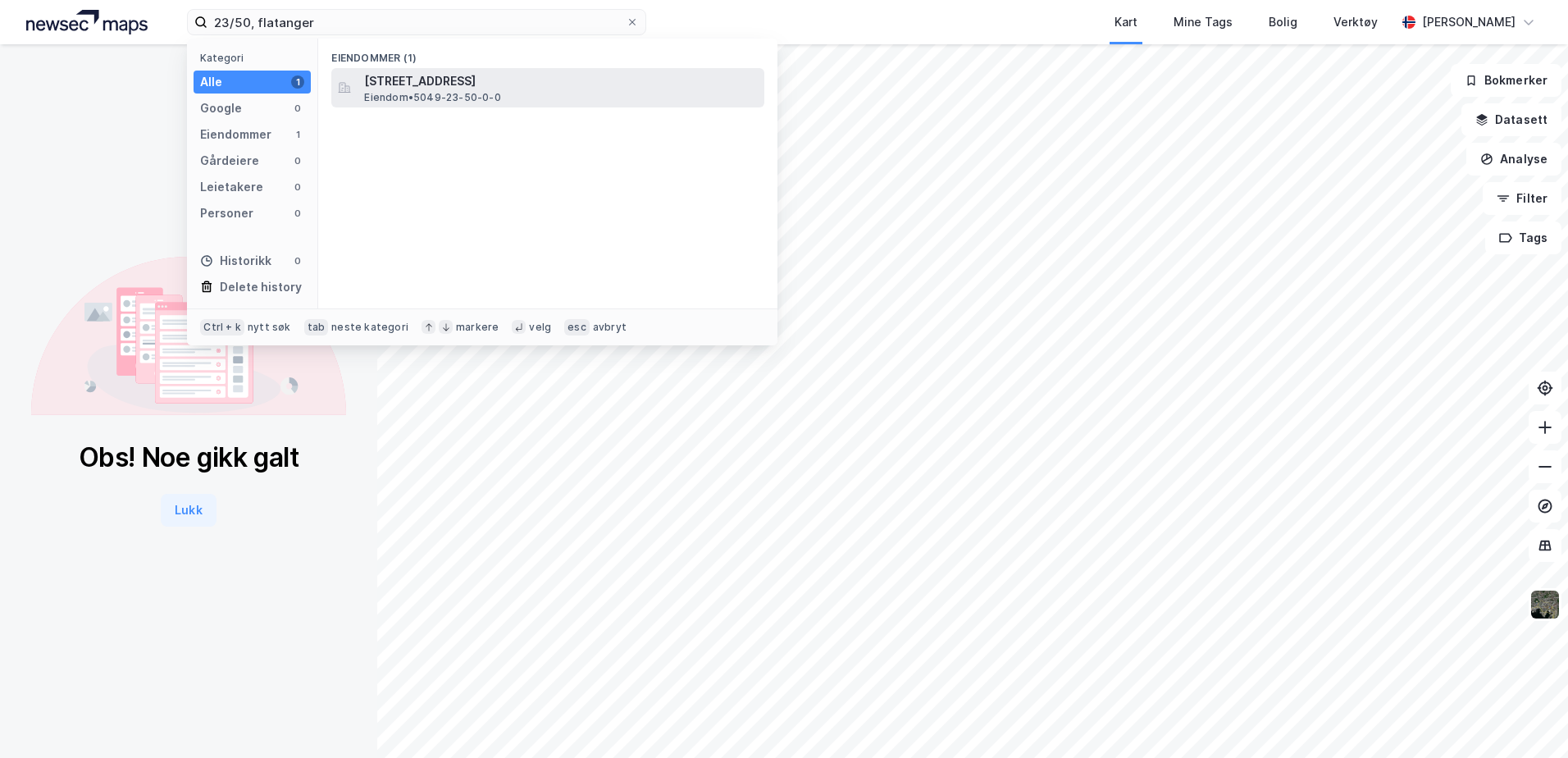
click at [417, 88] on span "[STREET_ADDRESS]" at bounding box center [560, 81] width 394 height 20
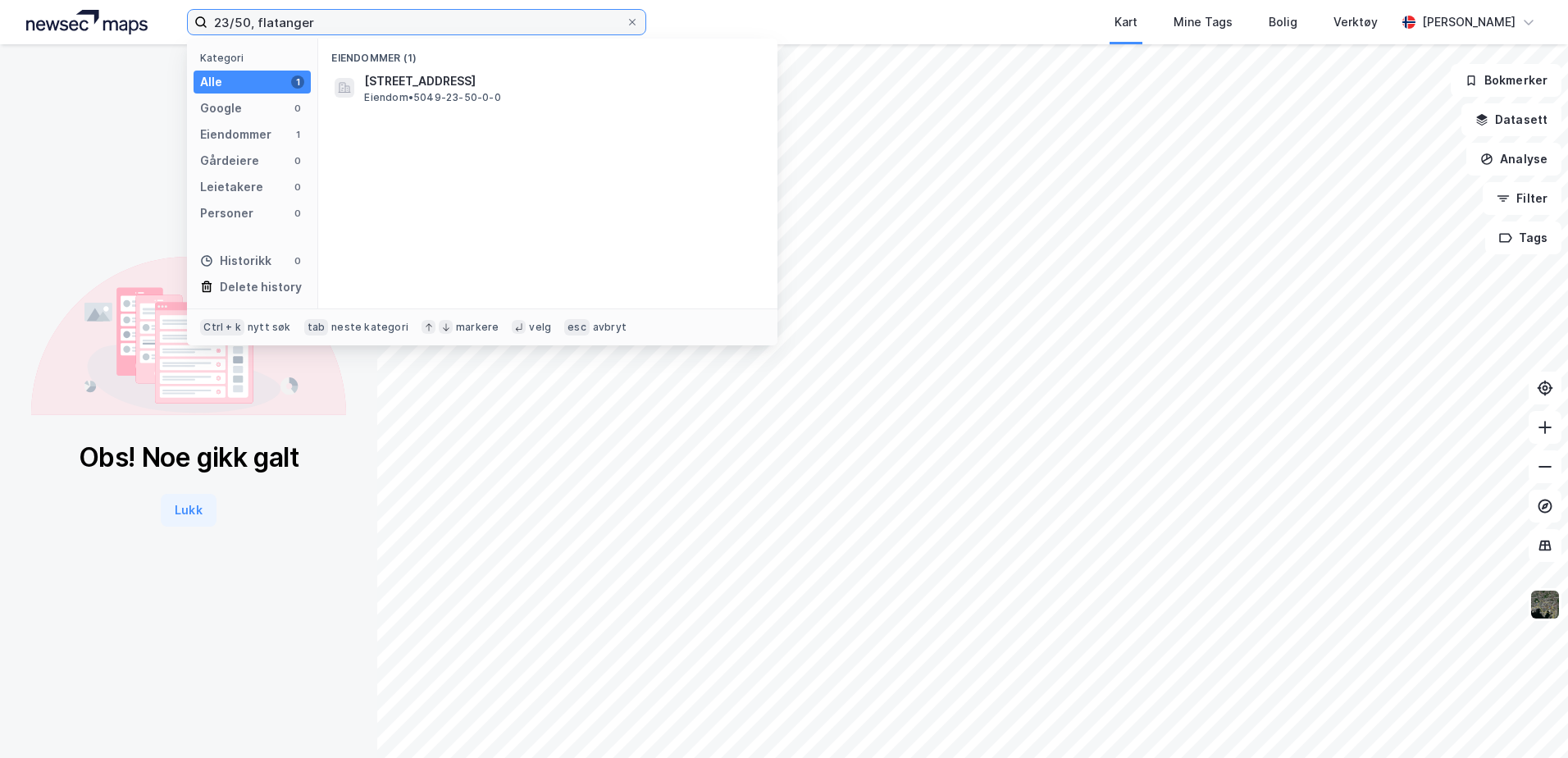
drag, startPoint x: 316, startPoint y: 22, endPoint x: 254, endPoint y: 27, distance: 62.2
click at [254, 27] on input "23/50, flatanger" at bounding box center [416, 22] width 418 height 24
type input "flatanger, 23/50"
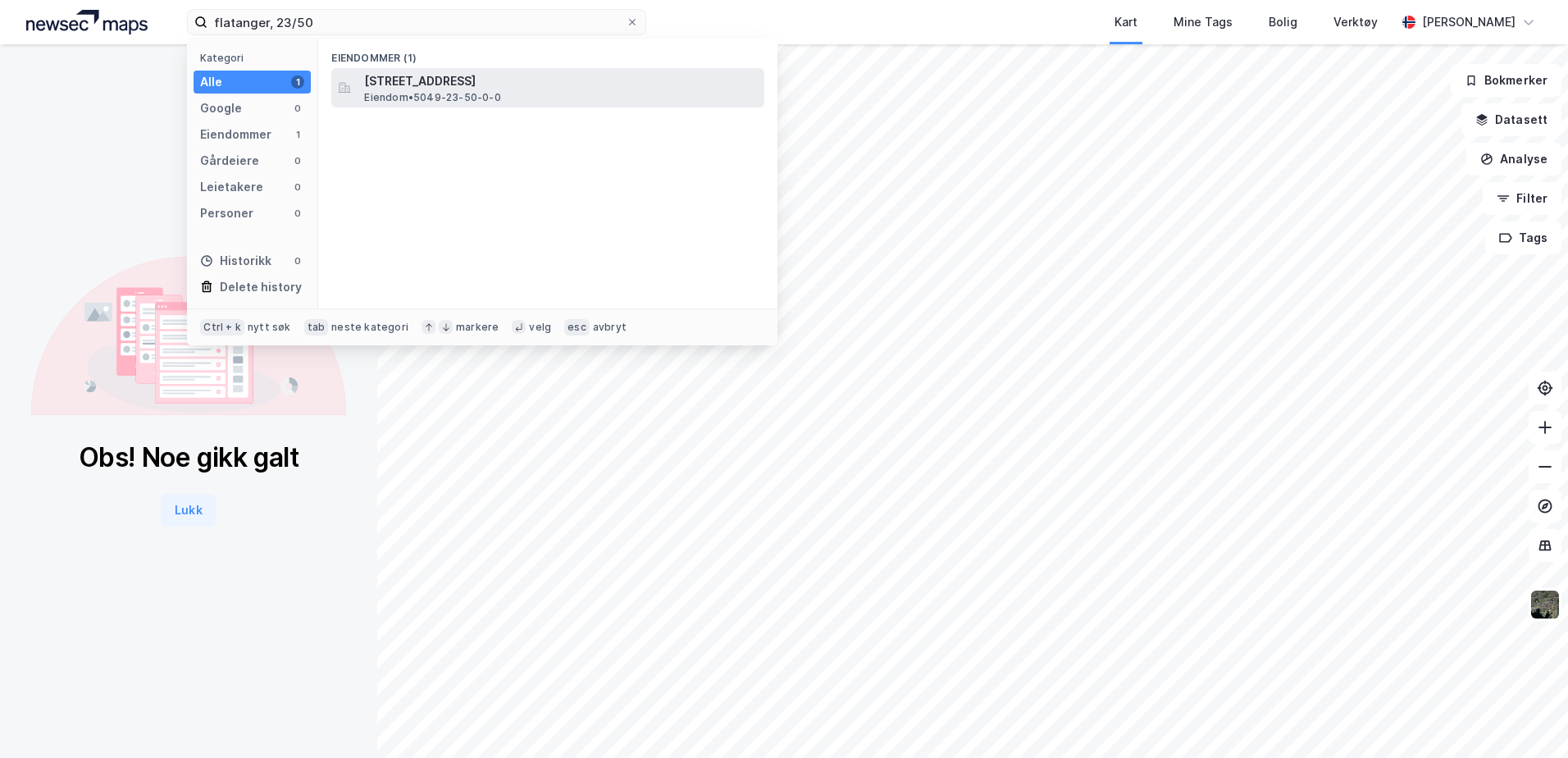
click at [416, 98] on span "Eiendom • 5049-23-50-0-0" at bounding box center [431, 98] width 136 height 13
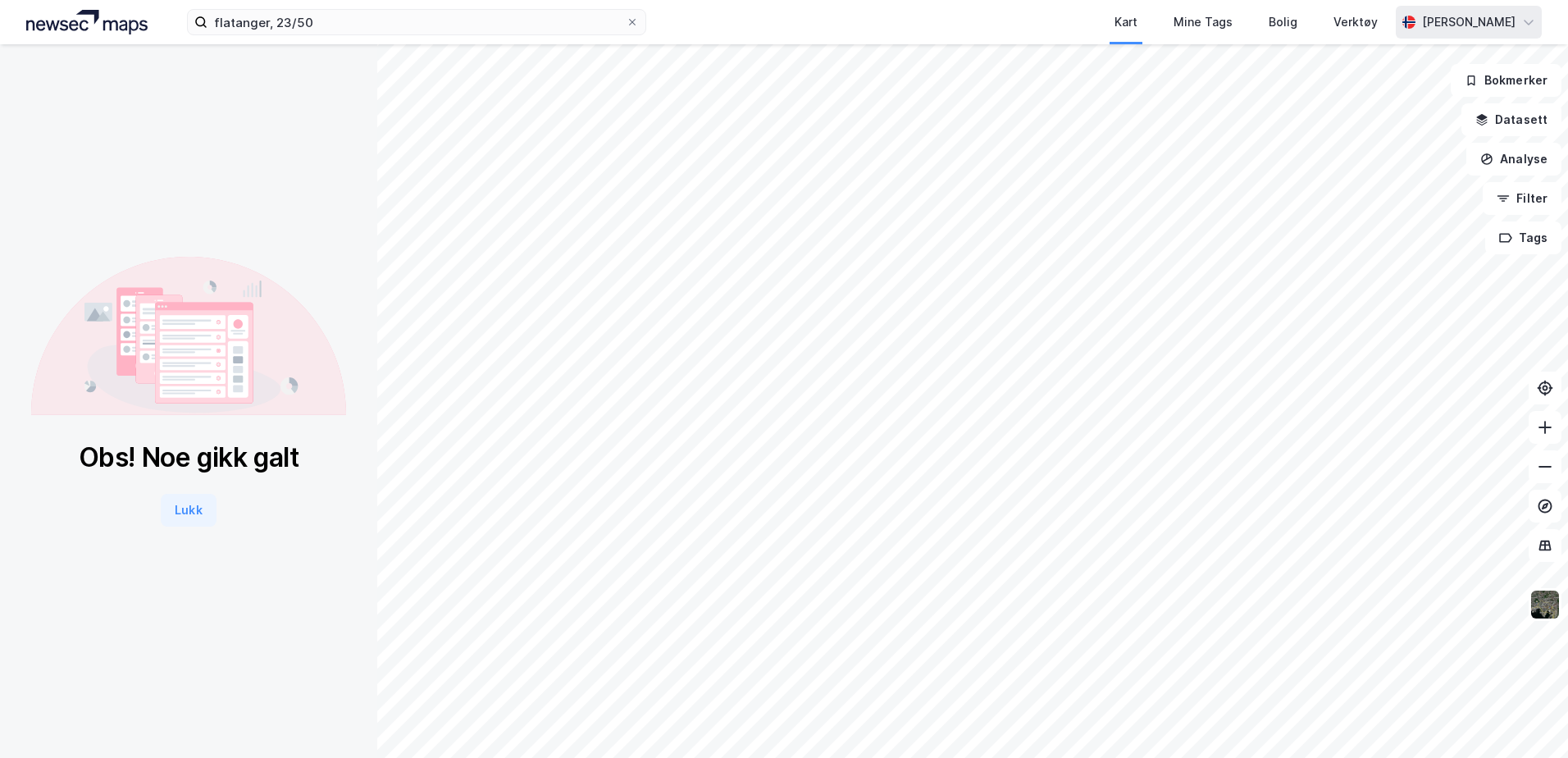
click at [1508, 33] on div "[PERSON_NAME]" at bounding box center [1468, 22] width 146 height 33
click at [1378, 102] on div "Logg ut" at bounding box center [1387, 101] width 44 height 20
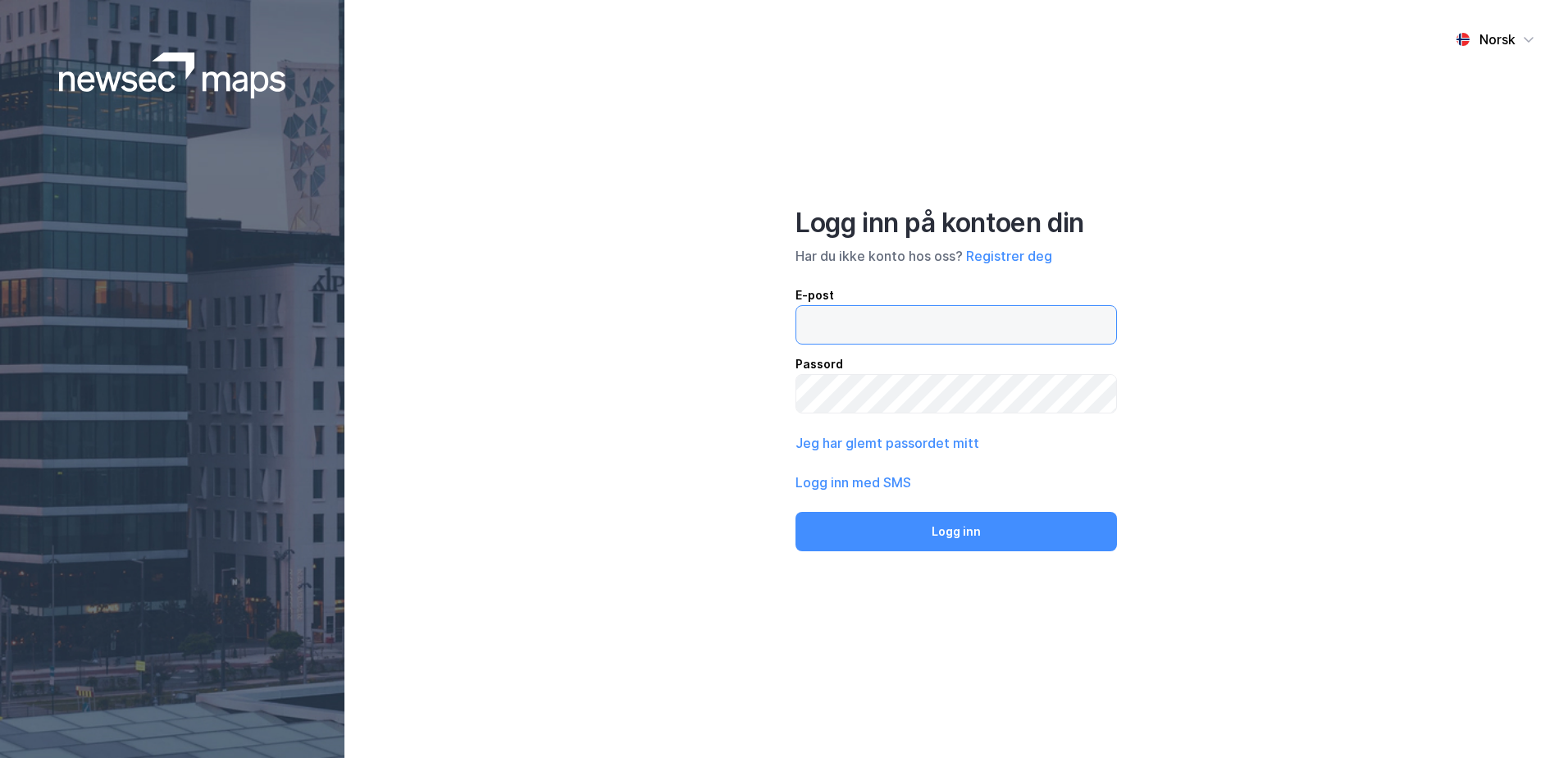
type input "[PERSON_NAME][EMAIL_ADDRESS][DOMAIN_NAME]"
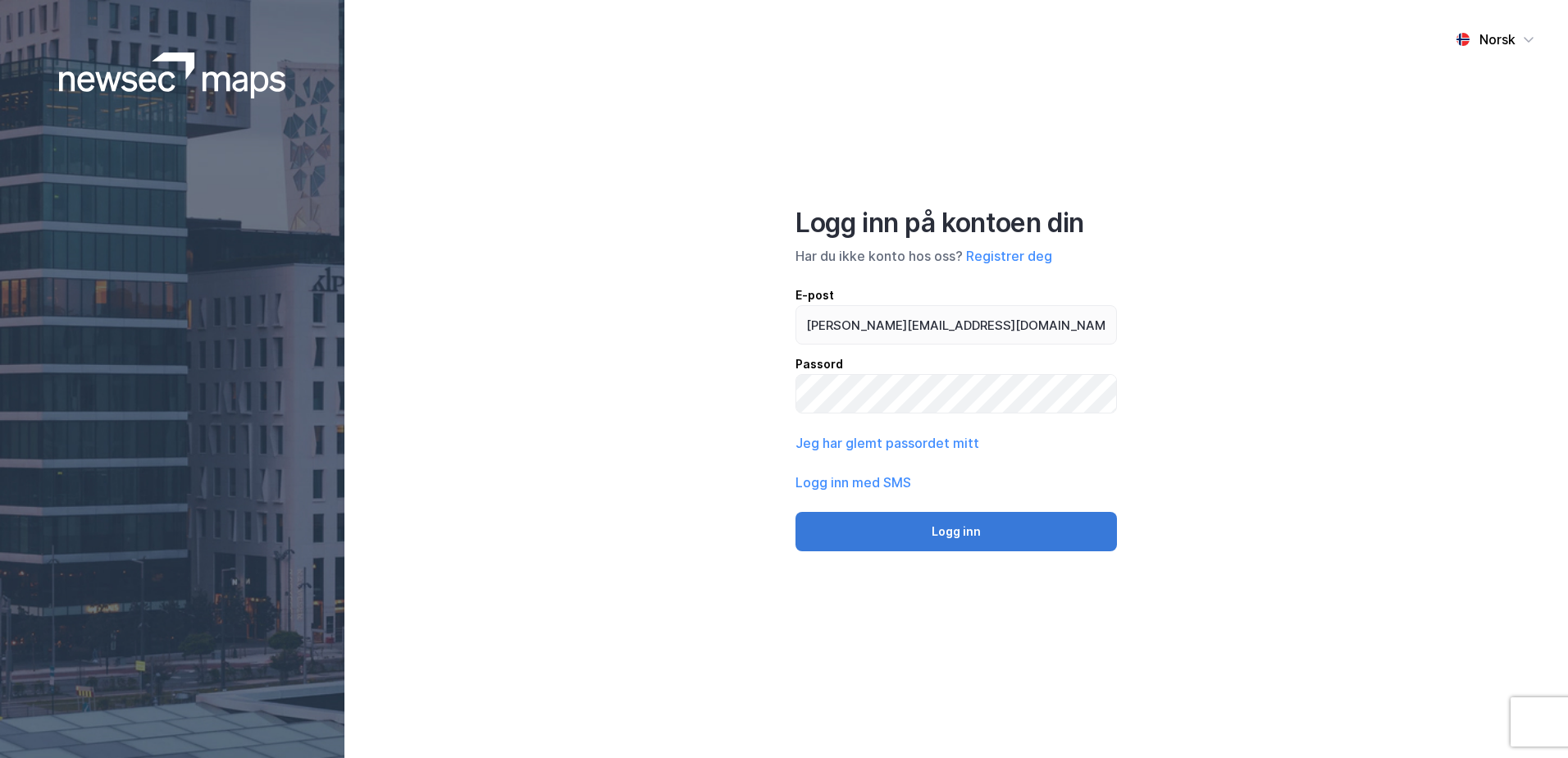
click at [941, 522] on button "Logg inn" at bounding box center [956, 531] width 321 height 39
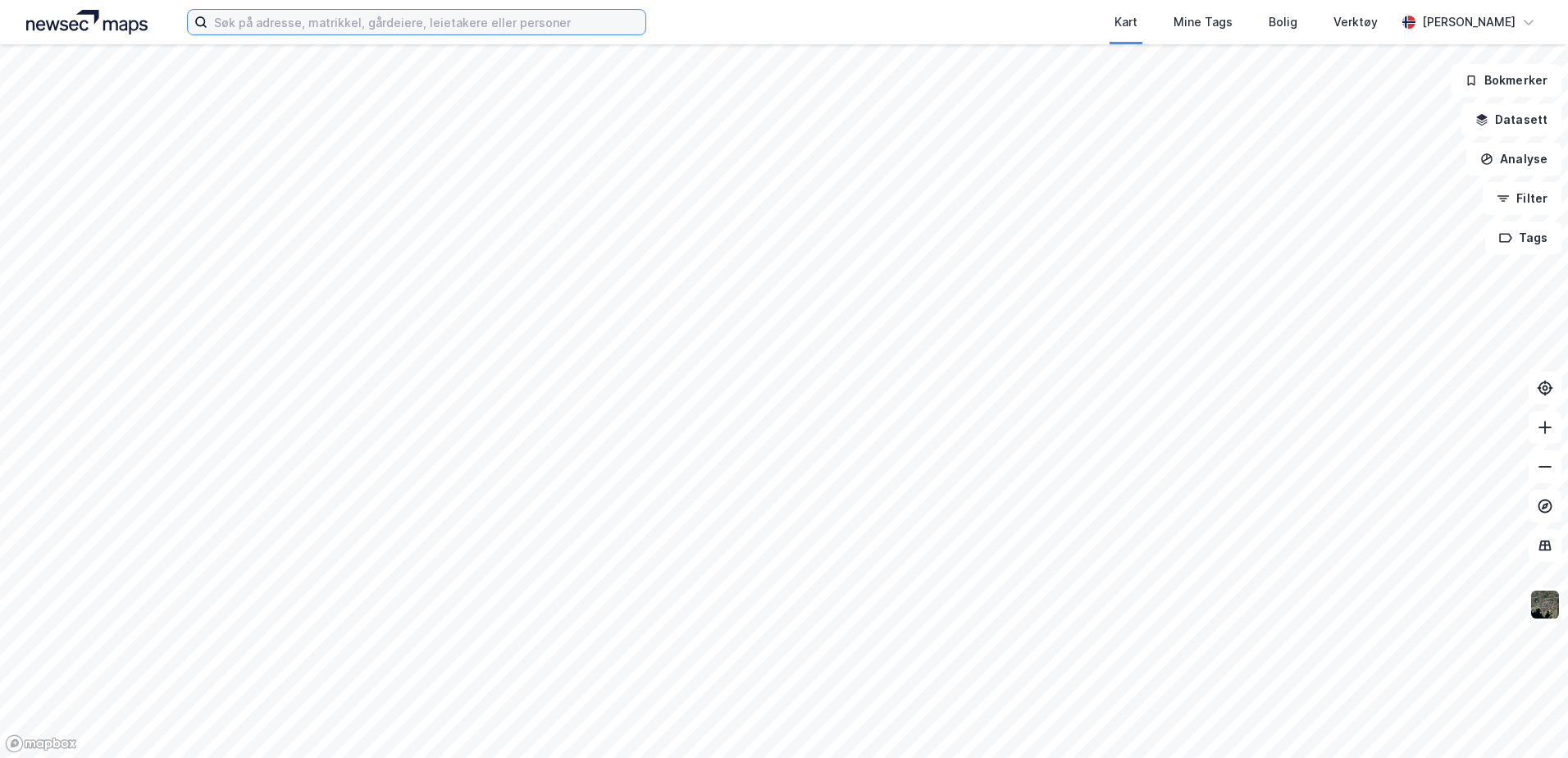
click at [428, 18] on input at bounding box center [427, 22] width 438 height 24
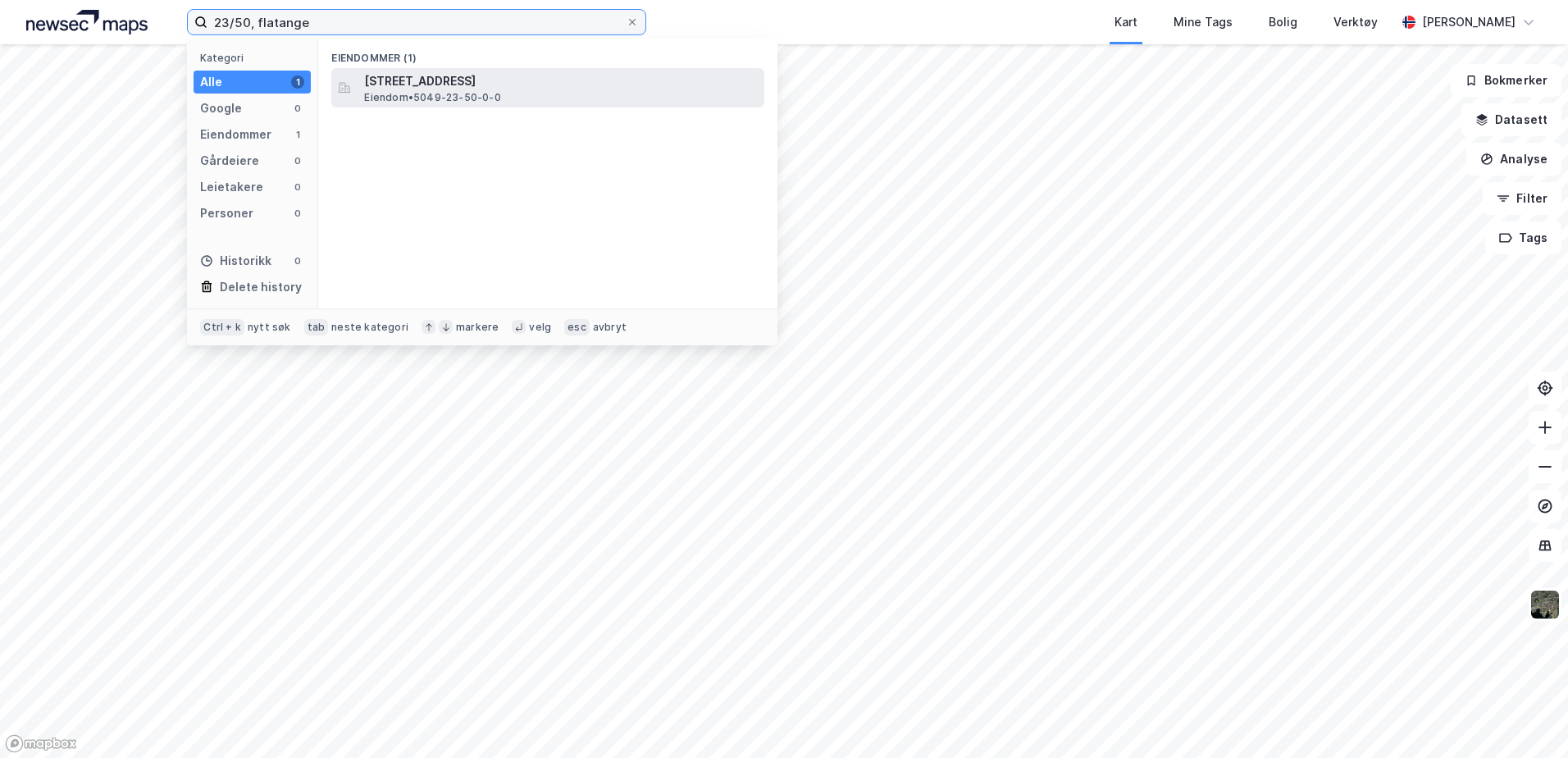
type input "23/50, flatange"
click at [434, 81] on span "[STREET_ADDRESS]" at bounding box center [560, 81] width 394 height 20
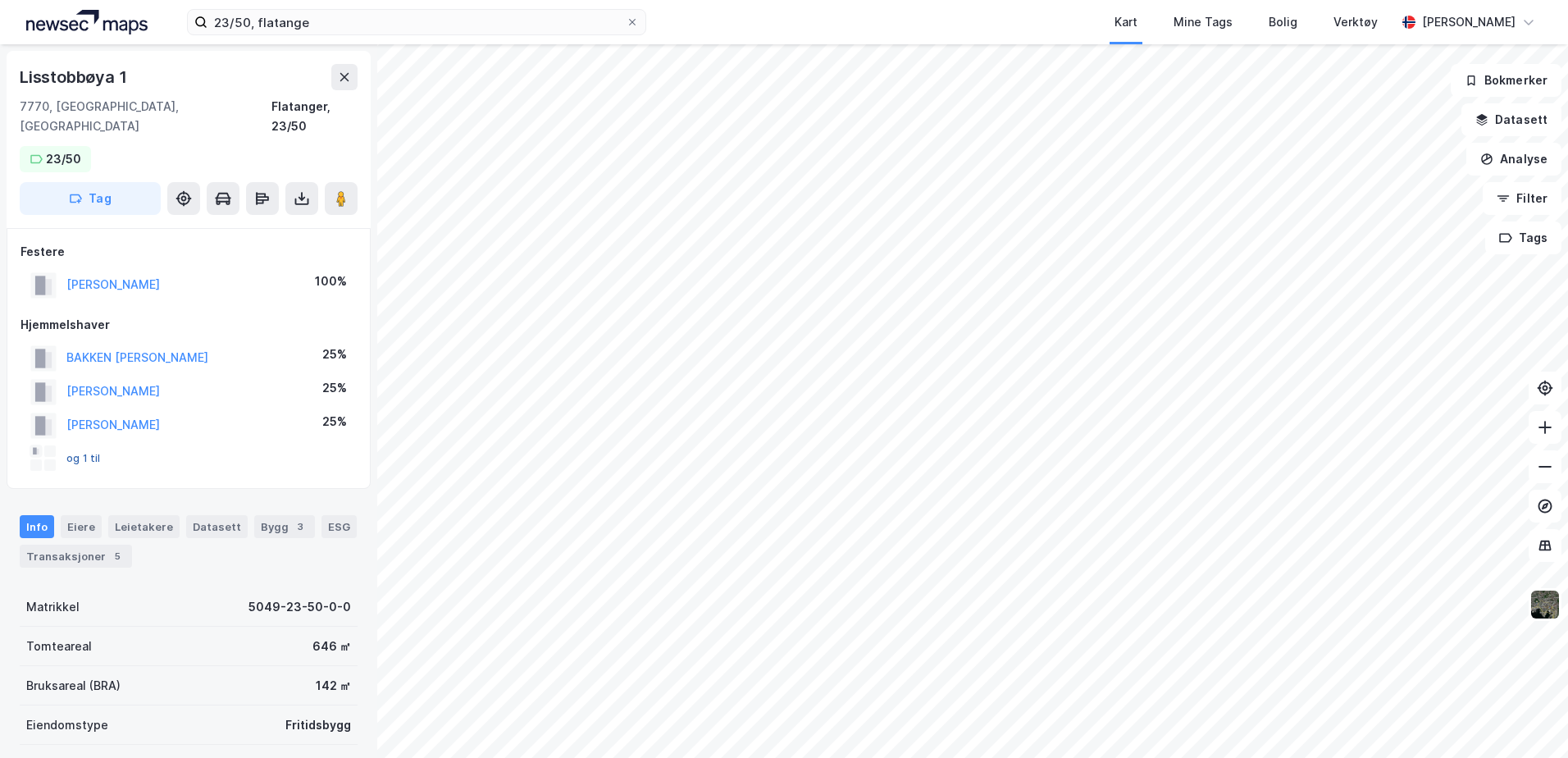
click at [0, 0] on button "og 1 til" at bounding box center [0, 0] width 0 height 0
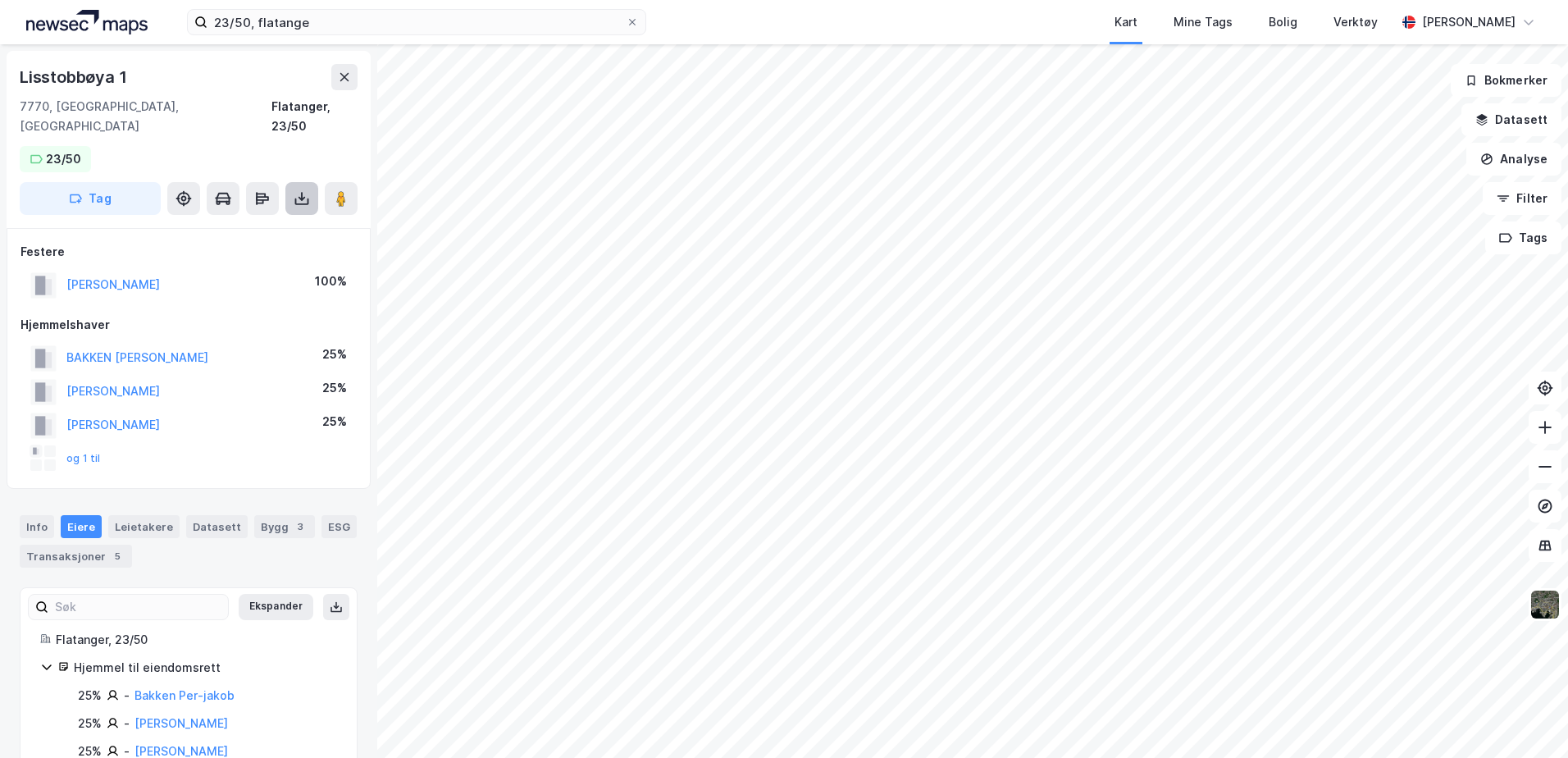
click at [300, 190] on icon at bounding box center [301, 197] width 16 height 16
click at [242, 225] on div "Last ned grunnbok" at bounding box center [220, 231] width 95 height 13
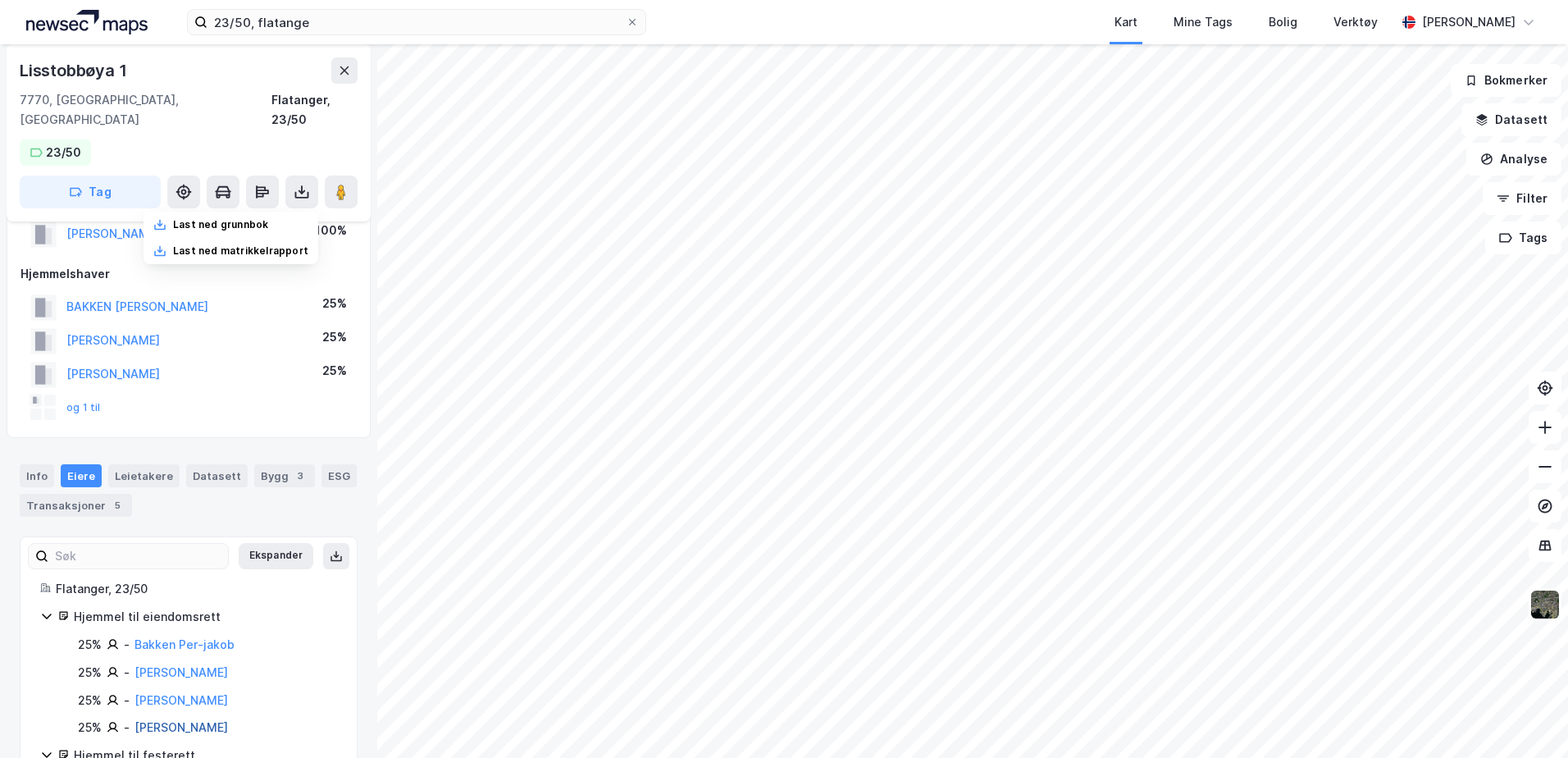
scroll to position [106, 0]
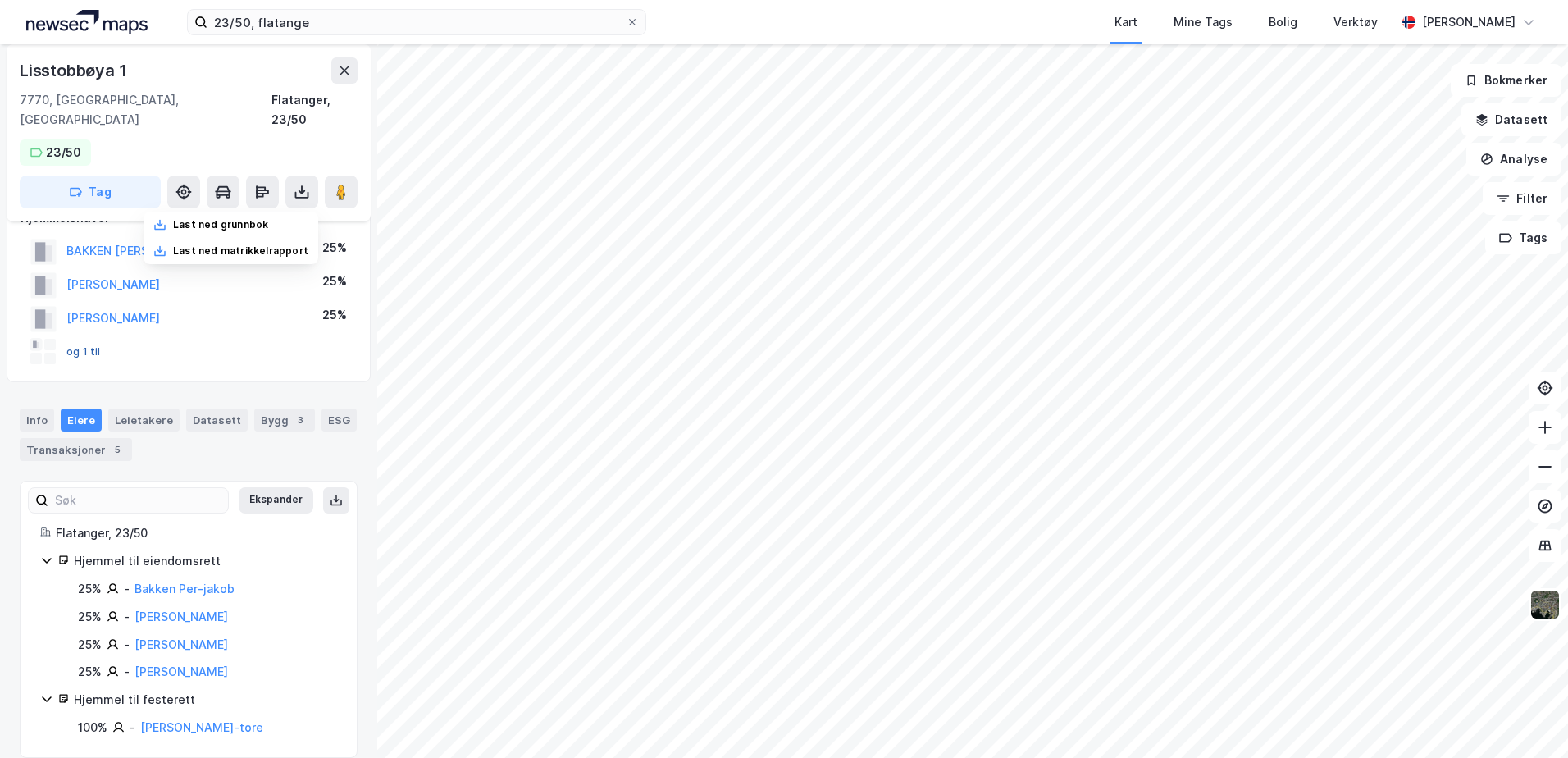
click at [0, 0] on button "og 1 til" at bounding box center [0, 0] width 0 height 0
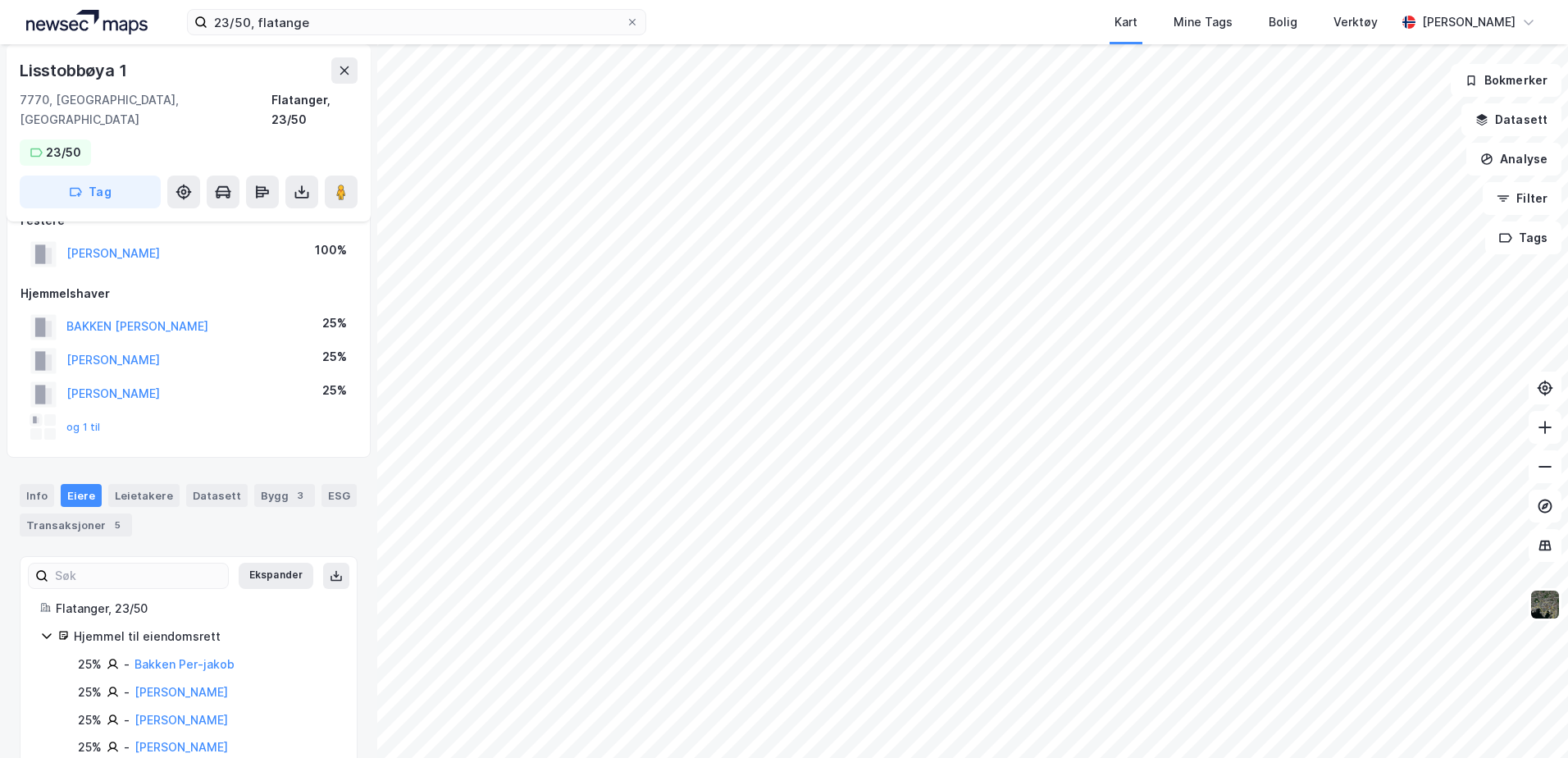
scroll to position [0, 0]
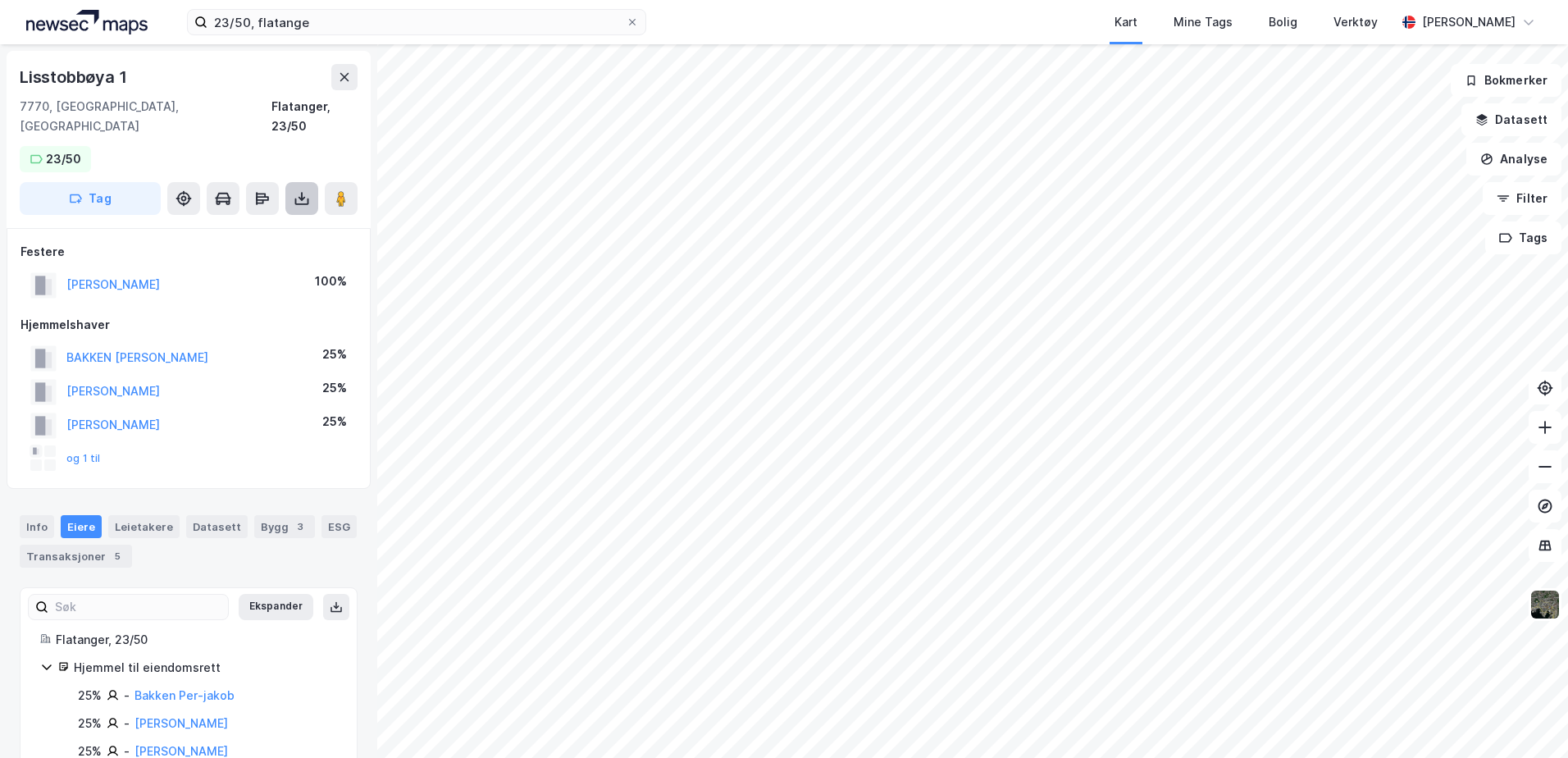
click at [306, 190] on icon at bounding box center [301, 197] width 16 height 16
click at [252, 251] on div "Last ned matrikkelrapport" at bounding box center [241, 258] width 135 height 13
click at [42, 515] on div "Info" at bounding box center [37, 527] width 35 height 23
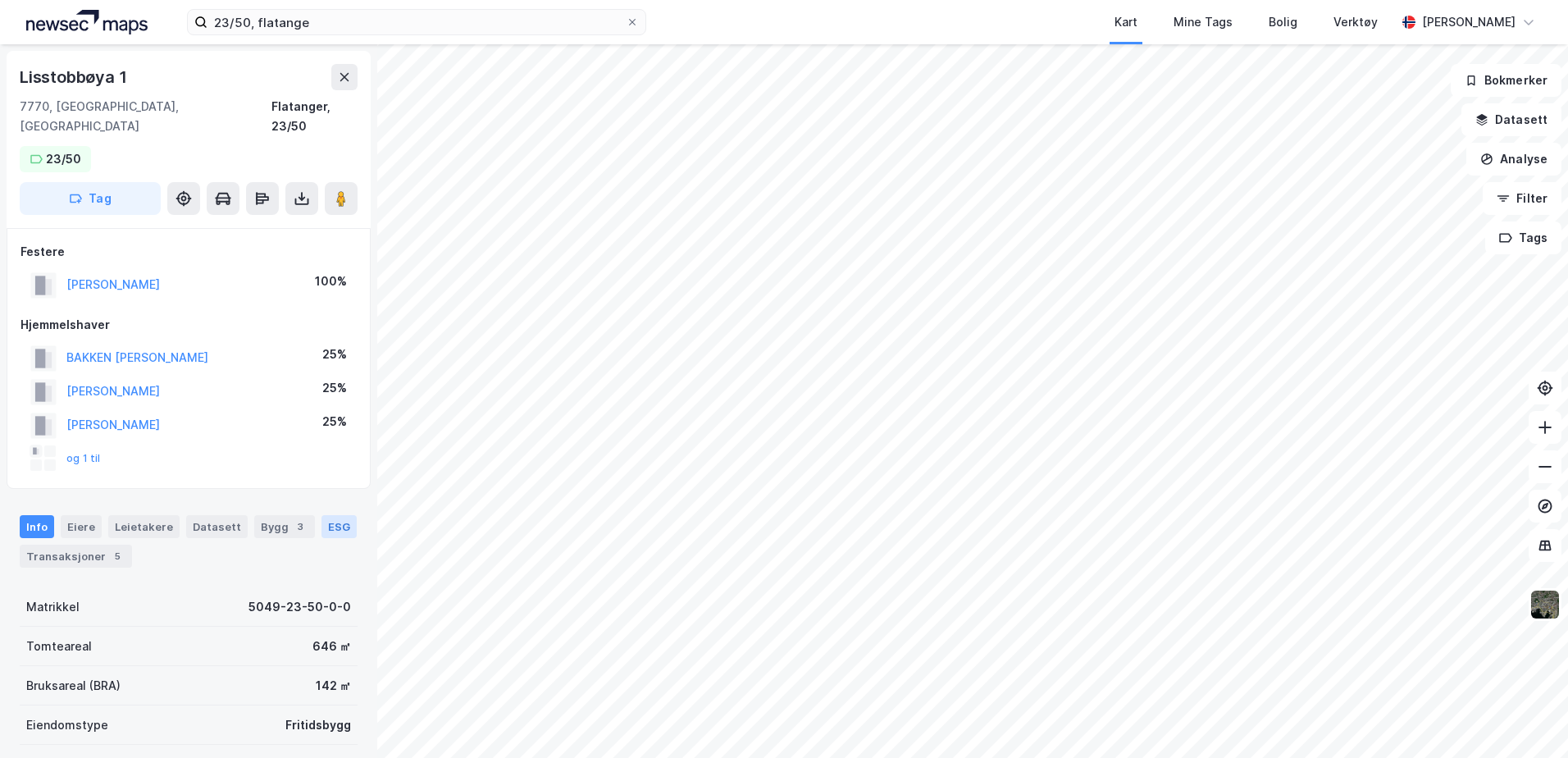
click at [324, 515] on div "ESG" at bounding box center [339, 527] width 36 height 23
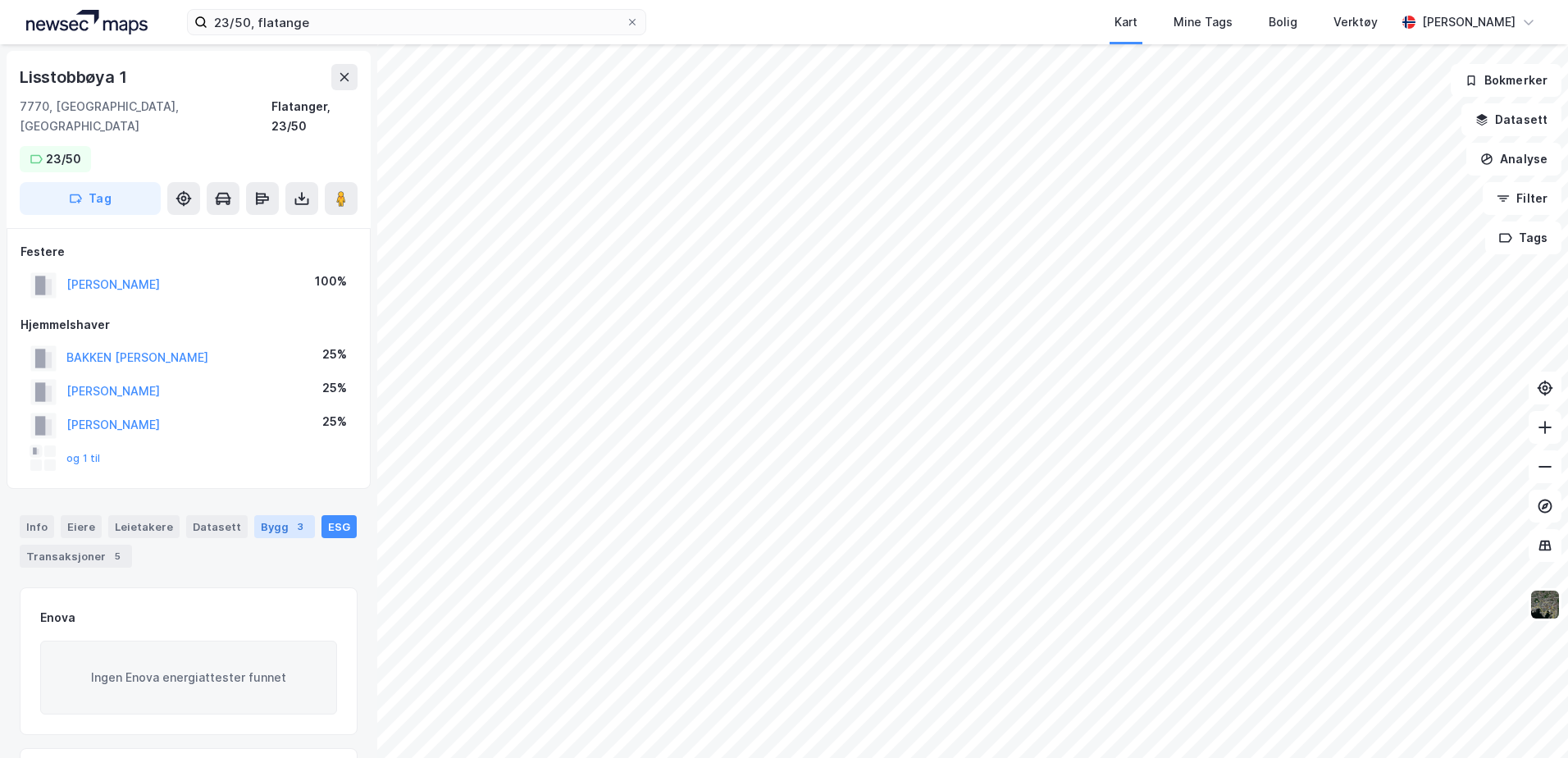
click at [267, 515] on div "Bygg 3" at bounding box center [284, 527] width 61 height 23
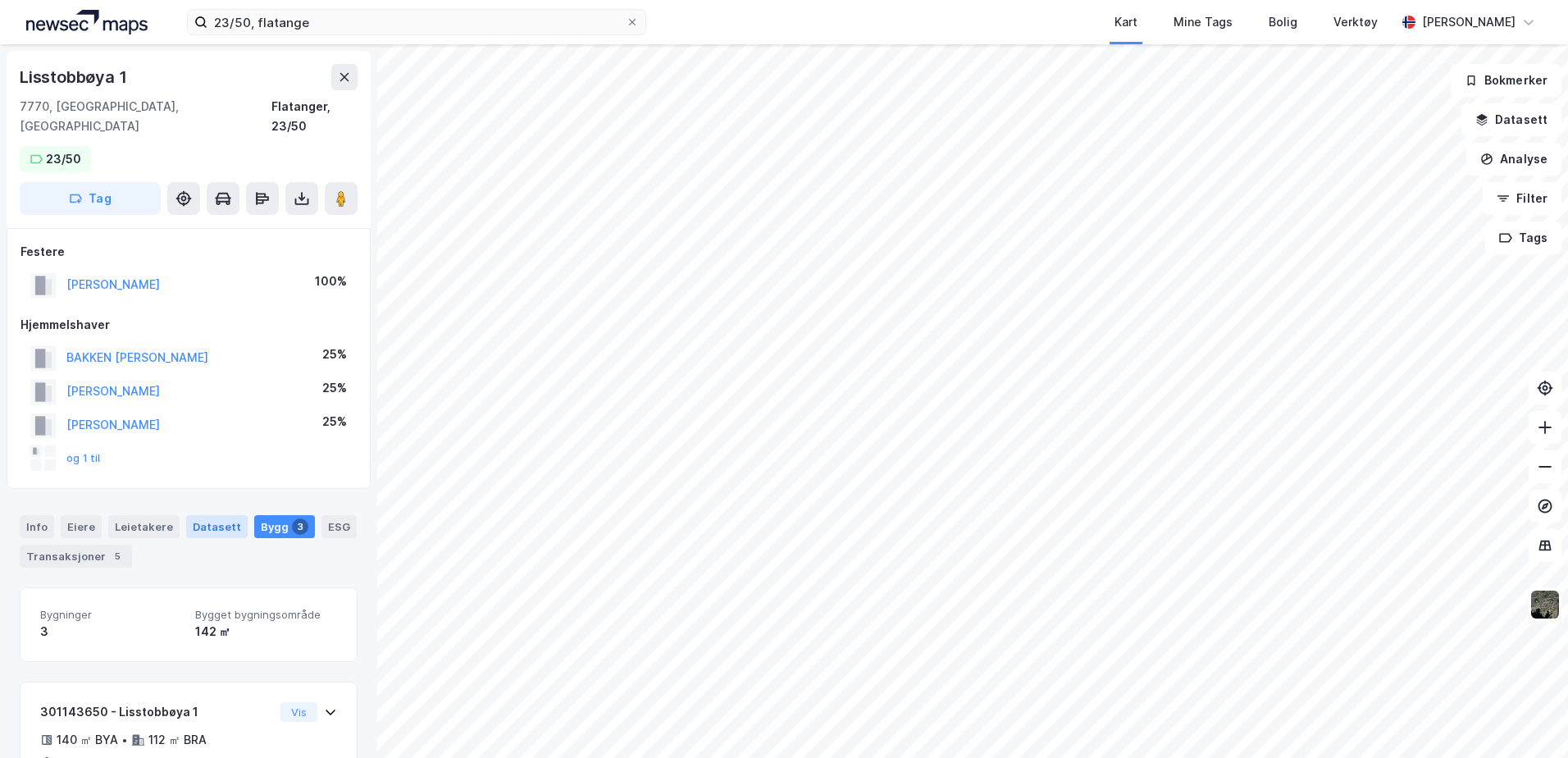
click at [203, 515] on div "Datasett" at bounding box center [216, 527] width 61 height 23
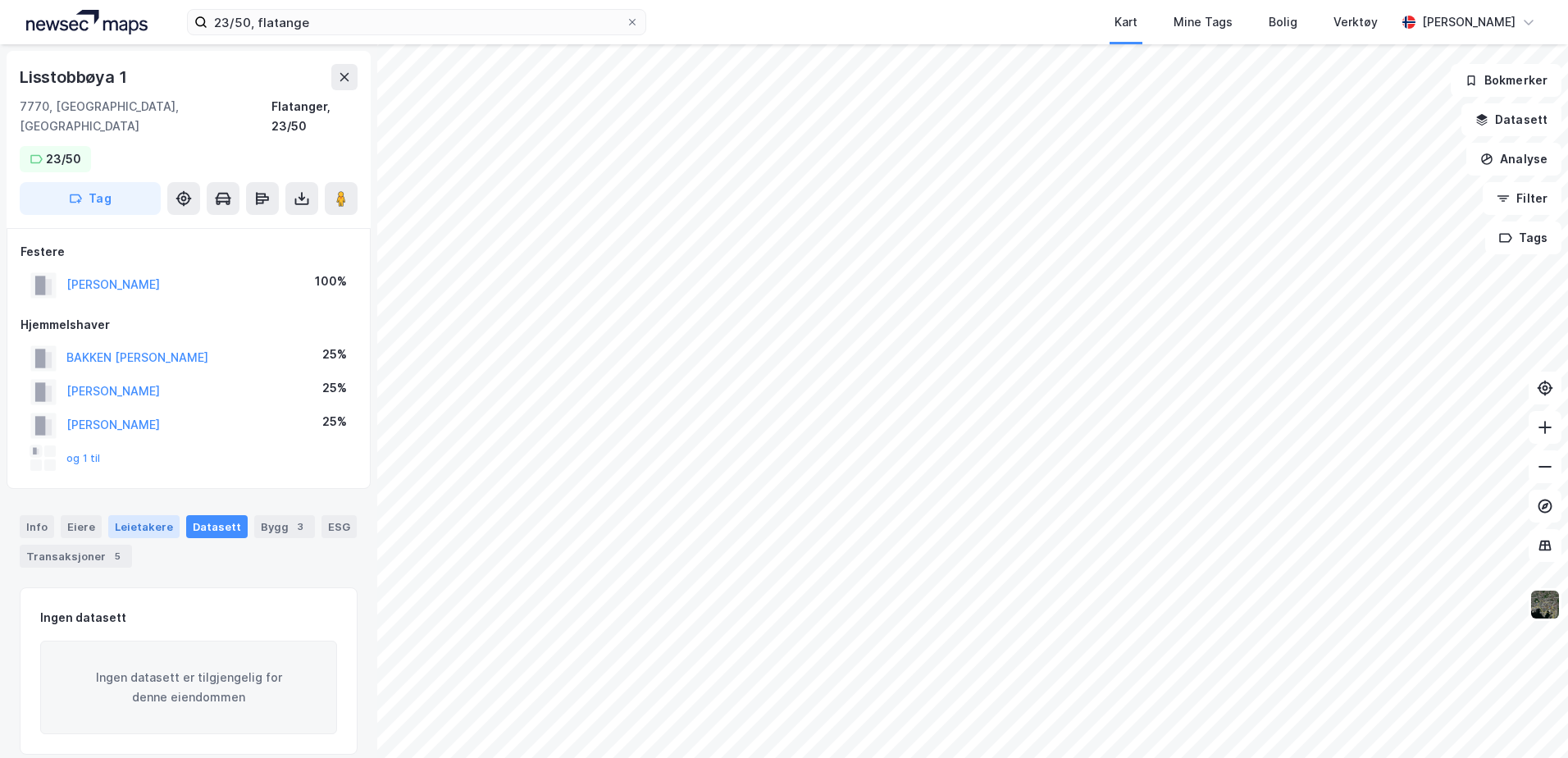
click at [121, 515] on div "Leietakere" at bounding box center [144, 527] width 71 height 23
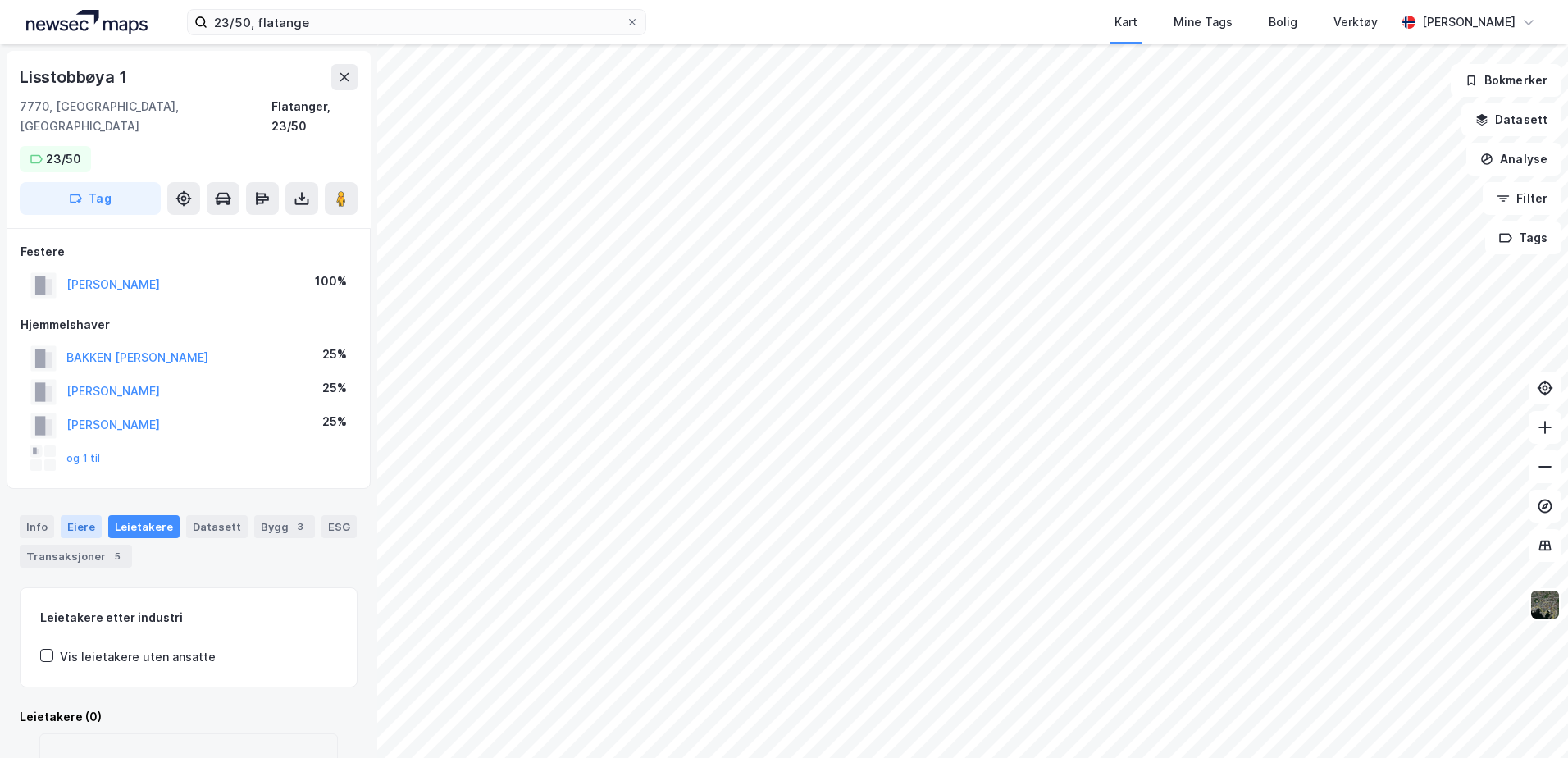
click at [76, 515] on div "Eiere" at bounding box center [82, 527] width 41 height 23
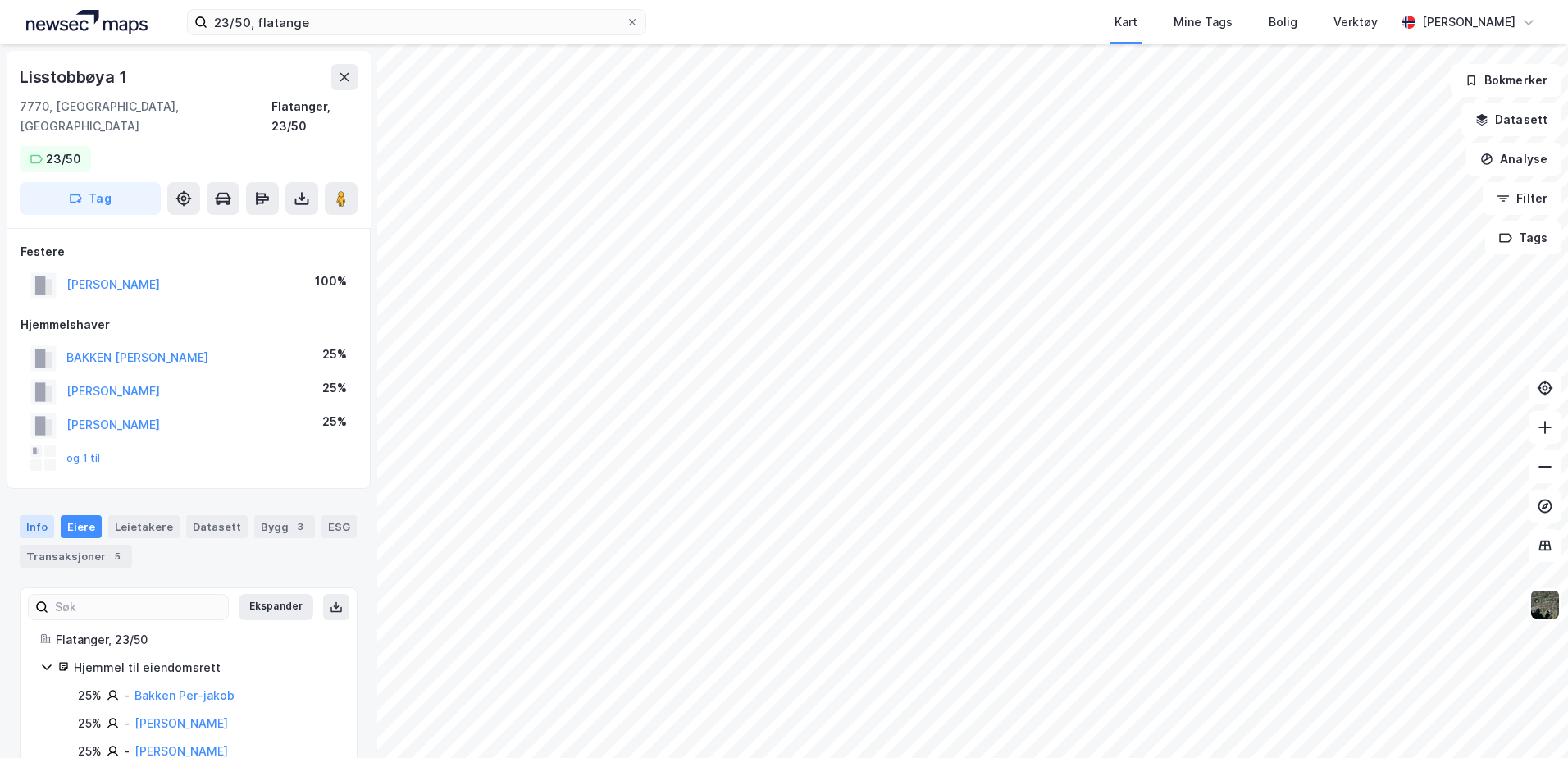
click at [24, 515] on div "Info" at bounding box center [37, 527] width 35 height 23
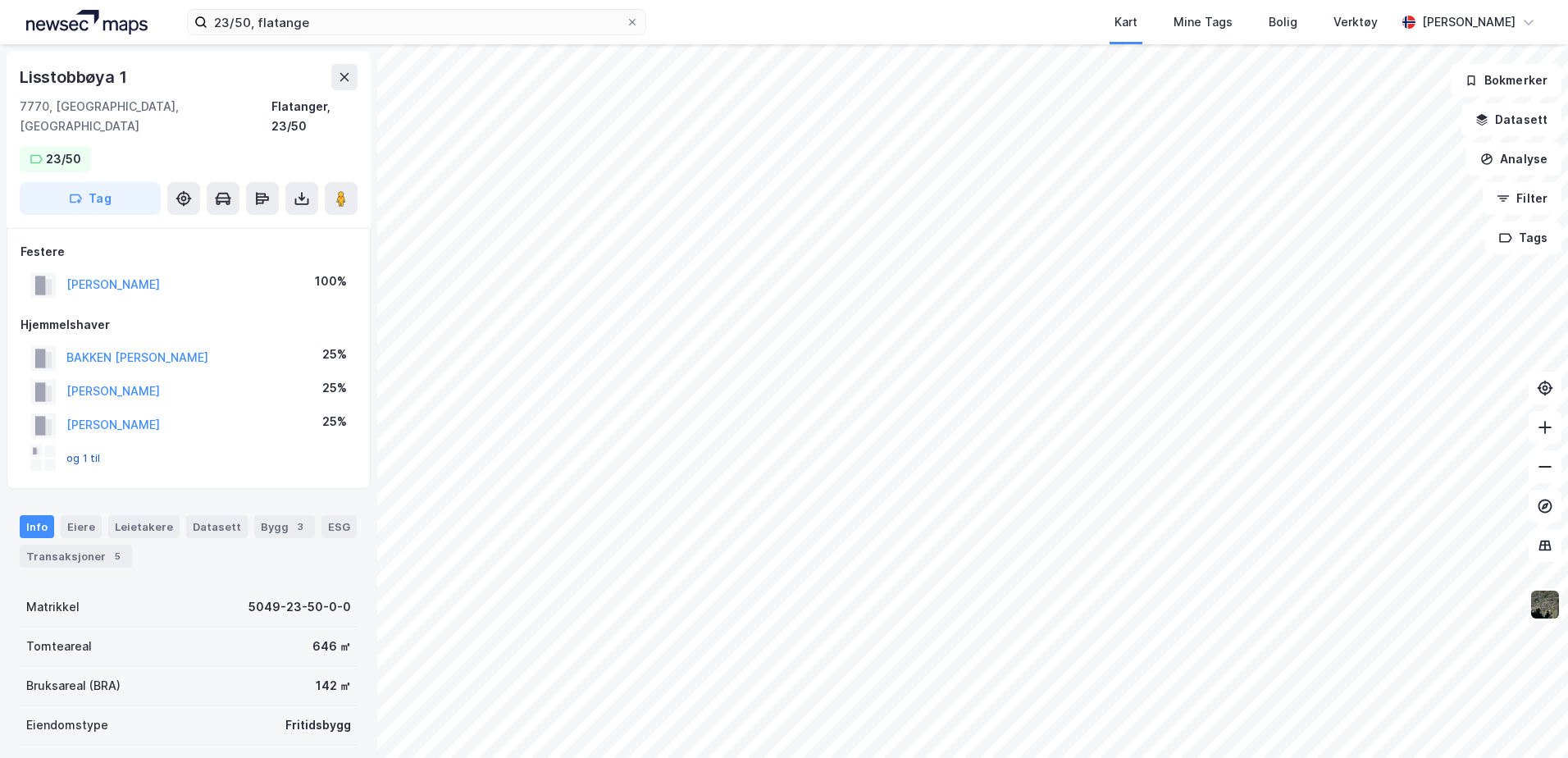
click at [0, 0] on button "og 1 til" at bounding box center [0, 0] width 0 height 0
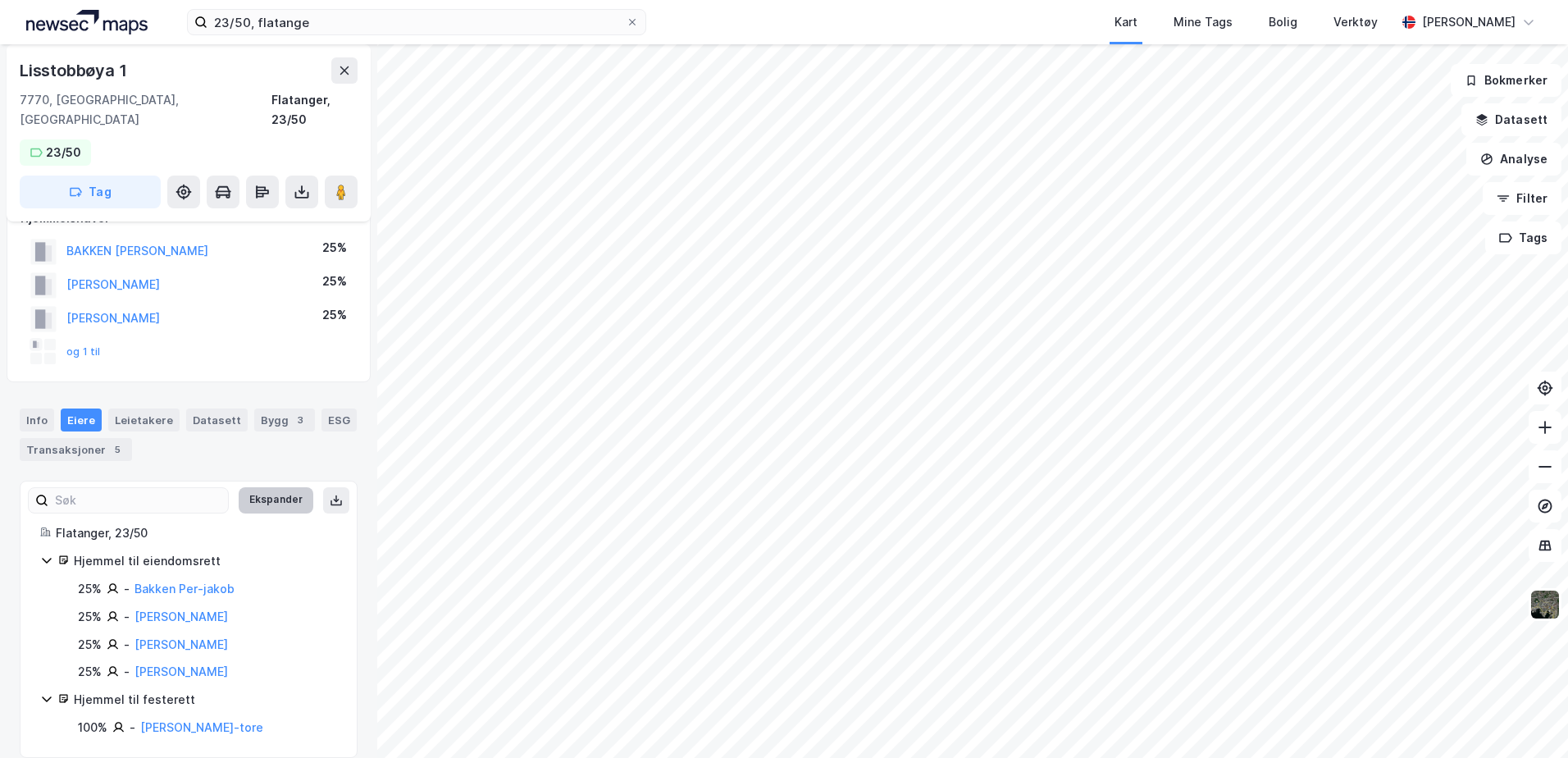
click at [264, 487] on button "Ekspander" at bounding box center [275, 500] width 74 height 26
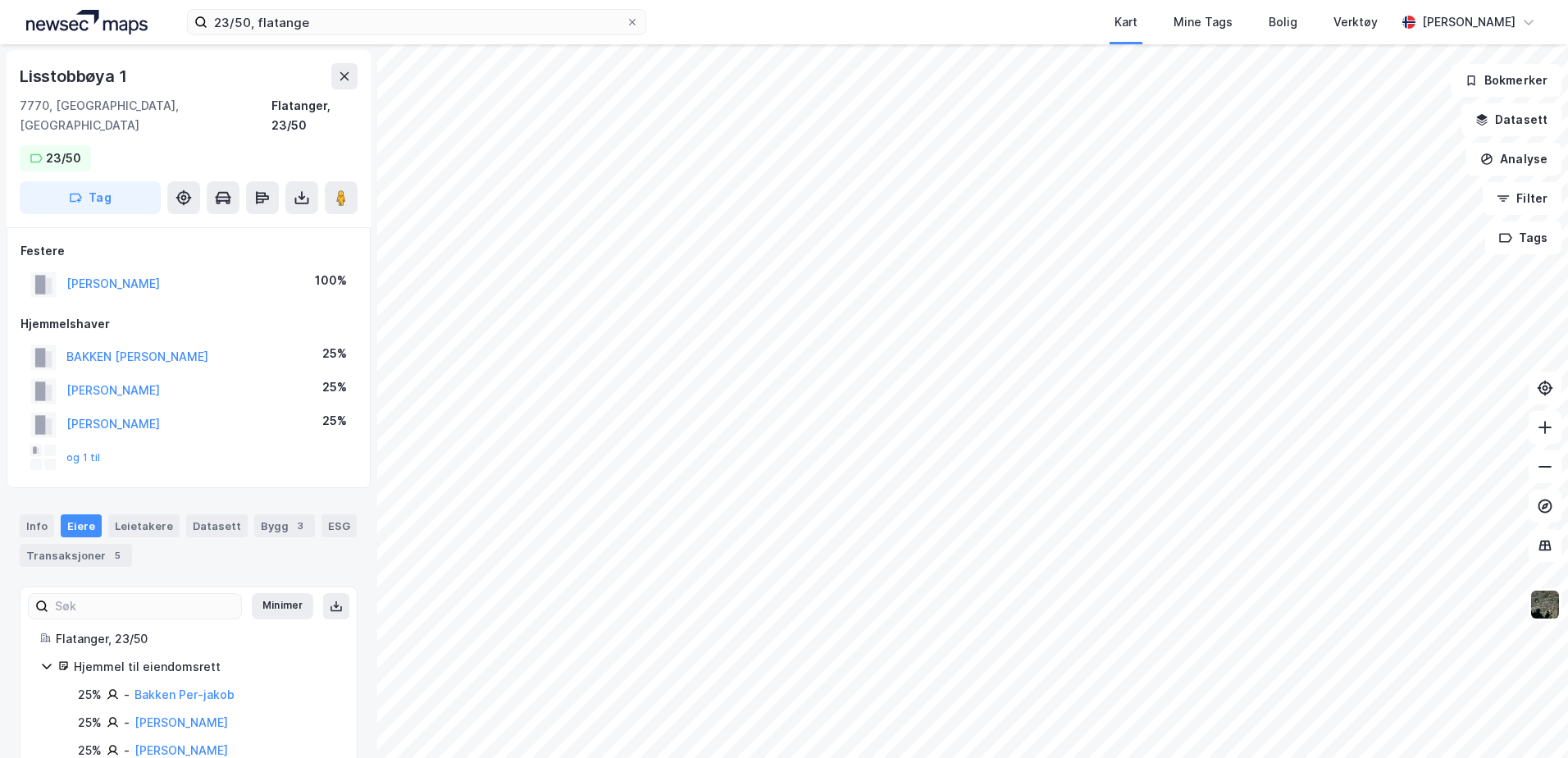
scroll to position [0, 0]
click at [1511, 117] on button "Datasett" at bounding box center [1512, 119] width 100 height 33
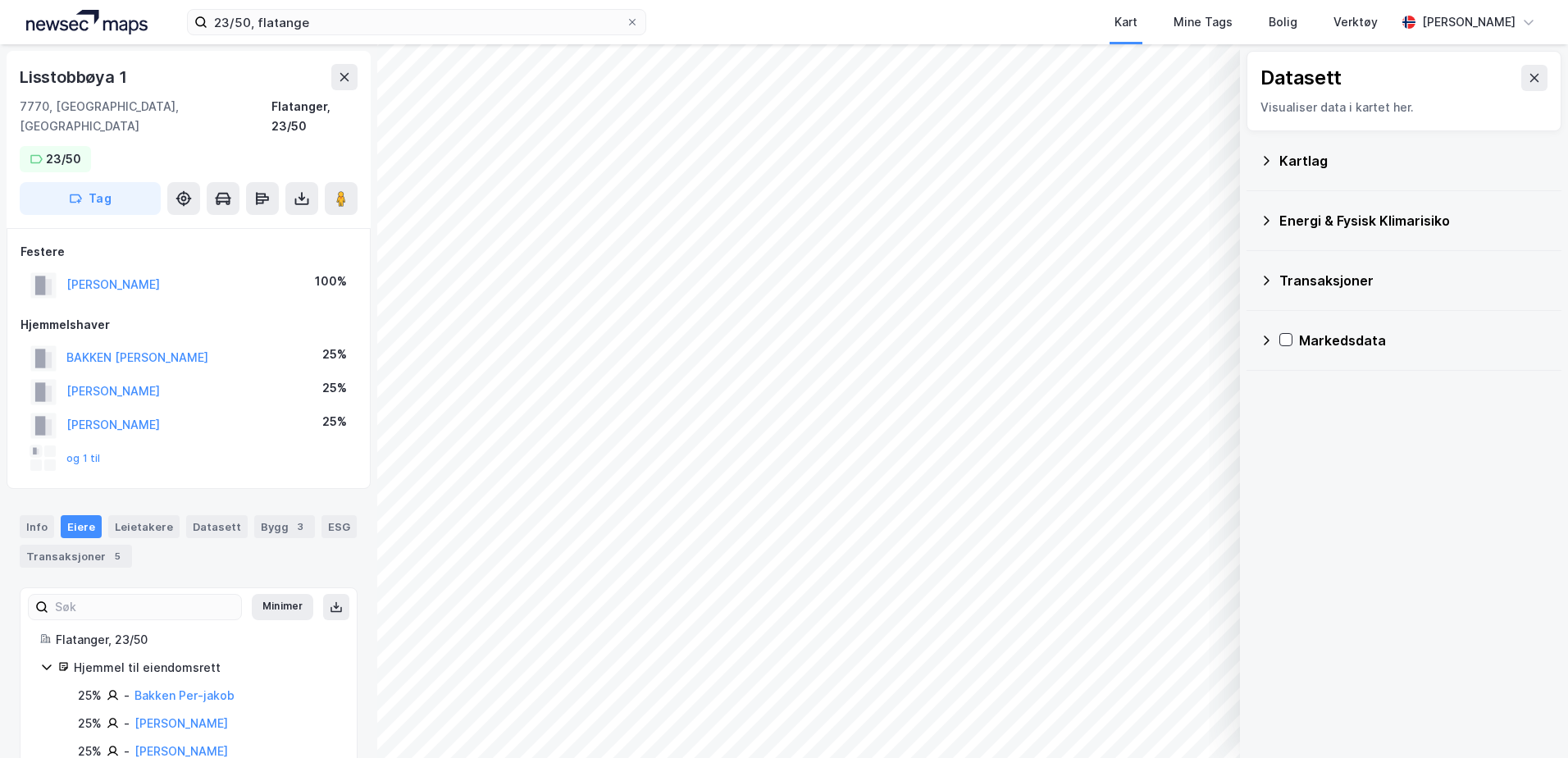
click at [1300, 152] on div "Kartlag" at bounding box center [1414, 161] width 269 height 20
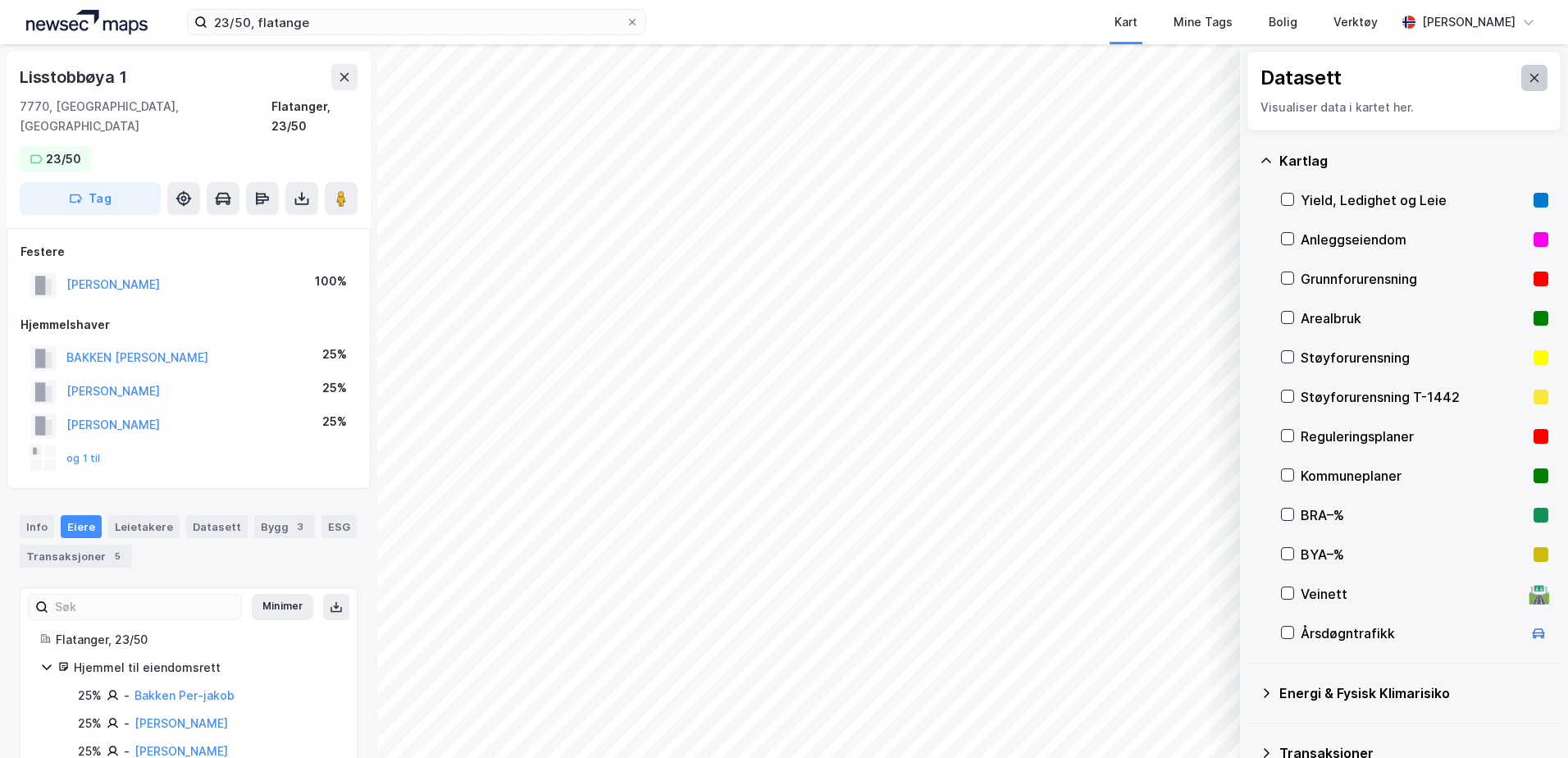
click at [1528, 71] on icon at bounding box center [1534, 78] width 13 height 13
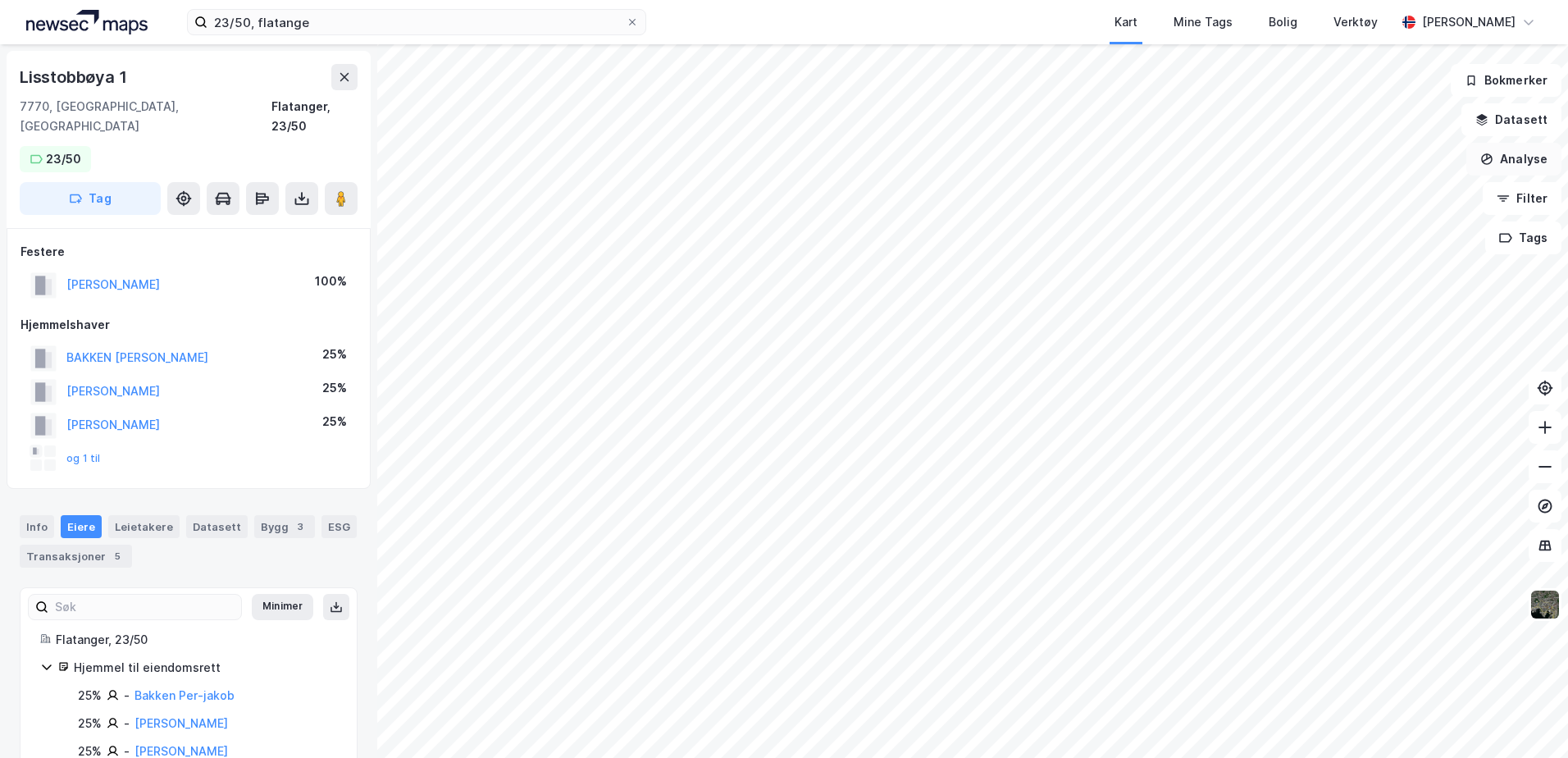
click at [1509, 160] on button "Analyse" at bounding box center [1513, 159] width 95 height 33
click at [1510, 200] on icon "button" at bounding box center [1503, 198] width 13 height 13
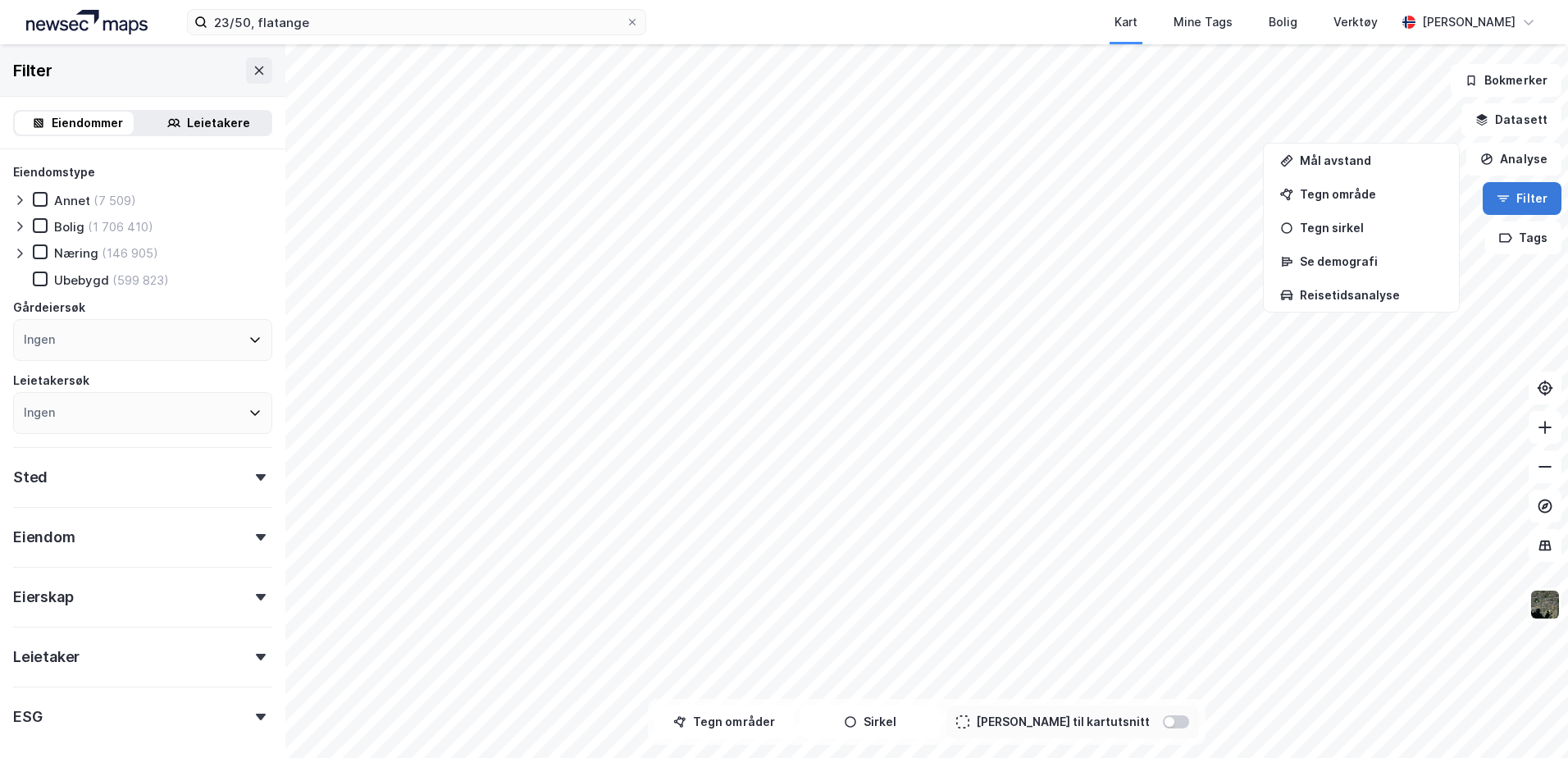
click at [1508, 200] on icon "button" at bounding box center [1503, 198] width 13 height 13
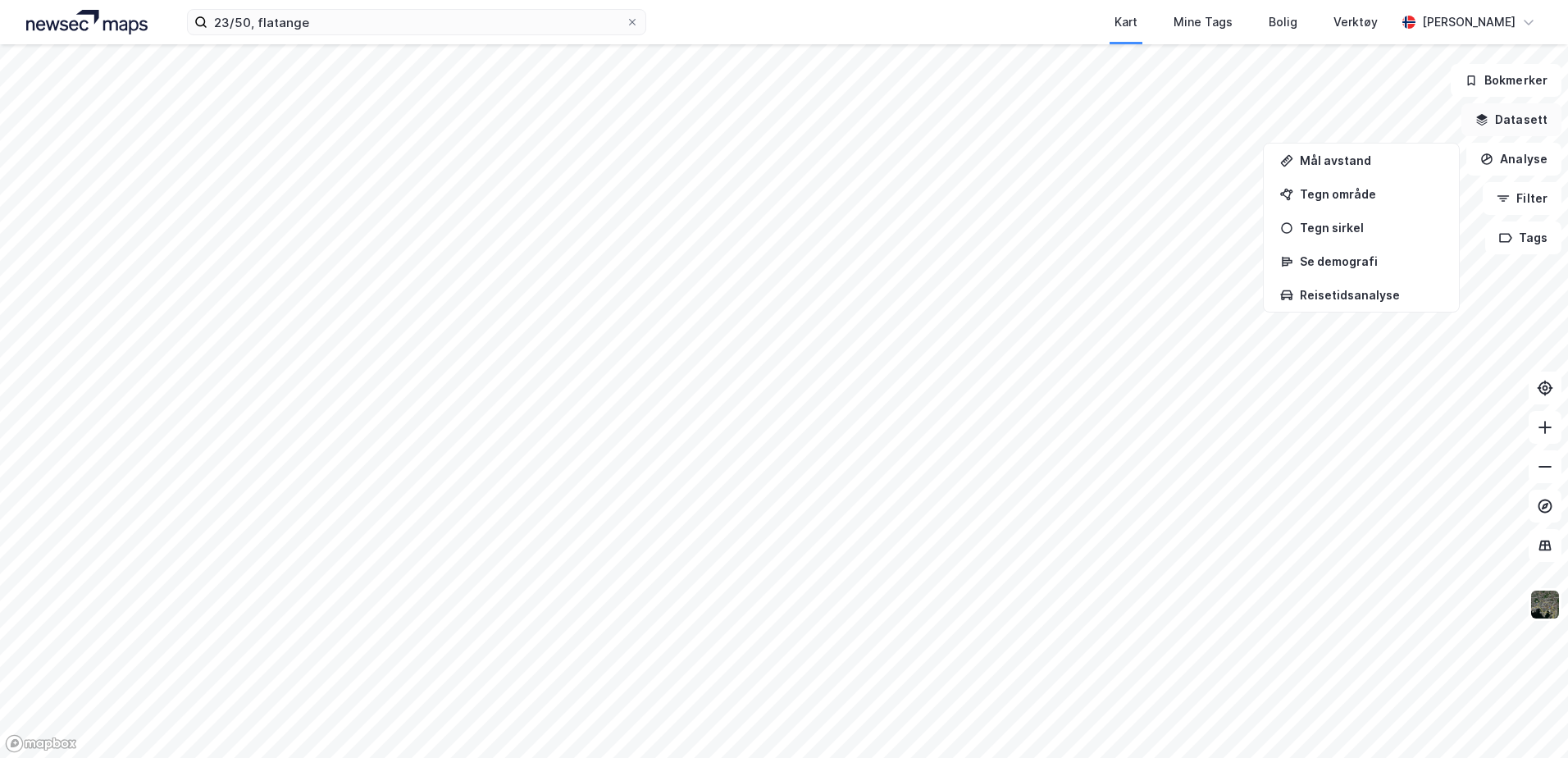
click at [1499, 112] on button "Datasett" at bounding box center [1512, 119] width 100 height 33
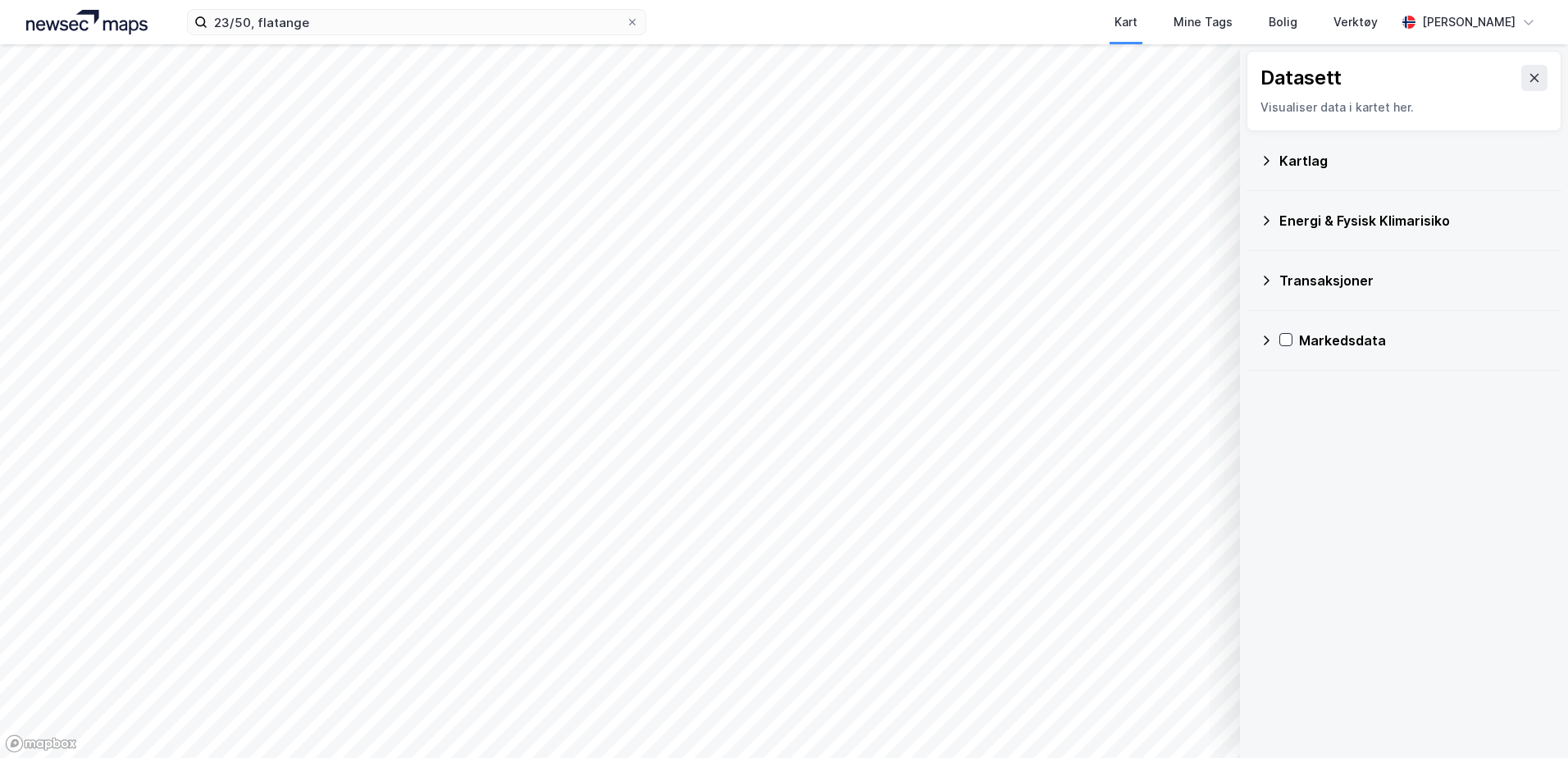
click at [1311, 154] on div "Kartlag" at bounding box center [1414, 161] width 269 height 20
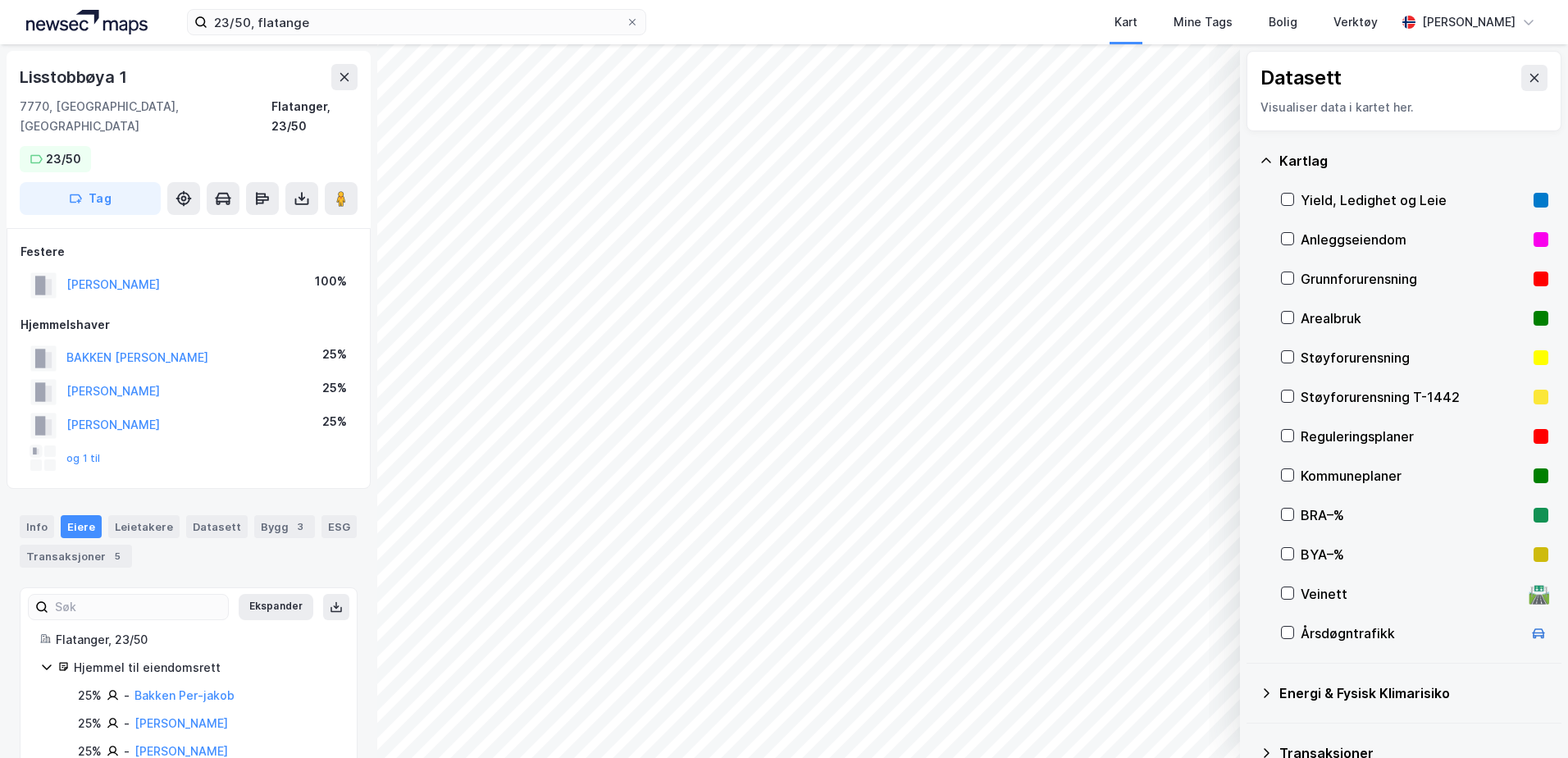
scroll to position [1, 0]
click at [348, 78] on icon at bounding box center [344, 76] width 13 height 13
